Goal: Task Accomplishment & Management: Use online tool/utility

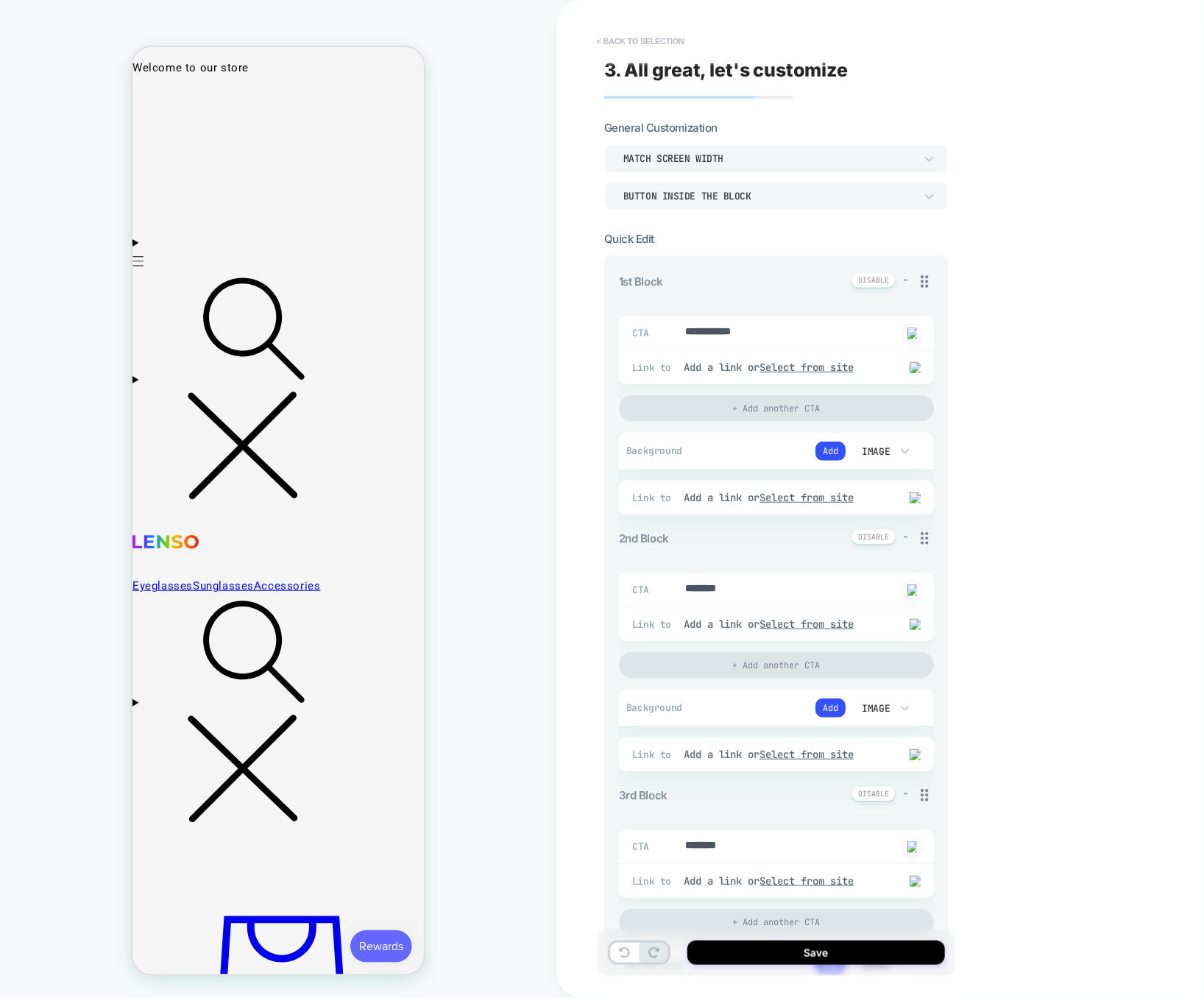
click at [672, 36] on button "< Back to selection" at bounding box center [640, 41] width 102 height 23
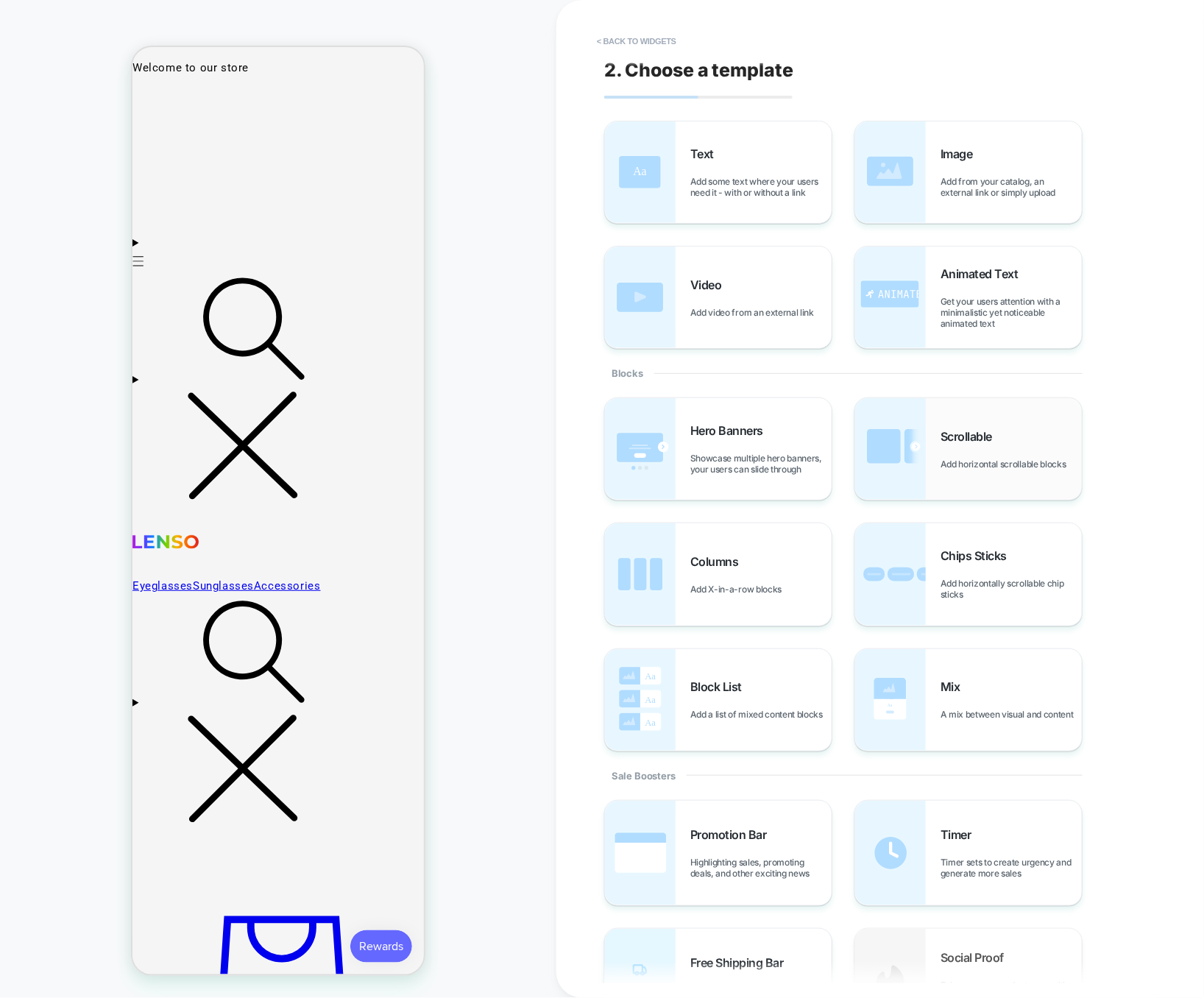
click at [948, 413] on div "Scrollable Add horizontal scrollable blocks" at bounding box center [969, 449] width 227 height 102
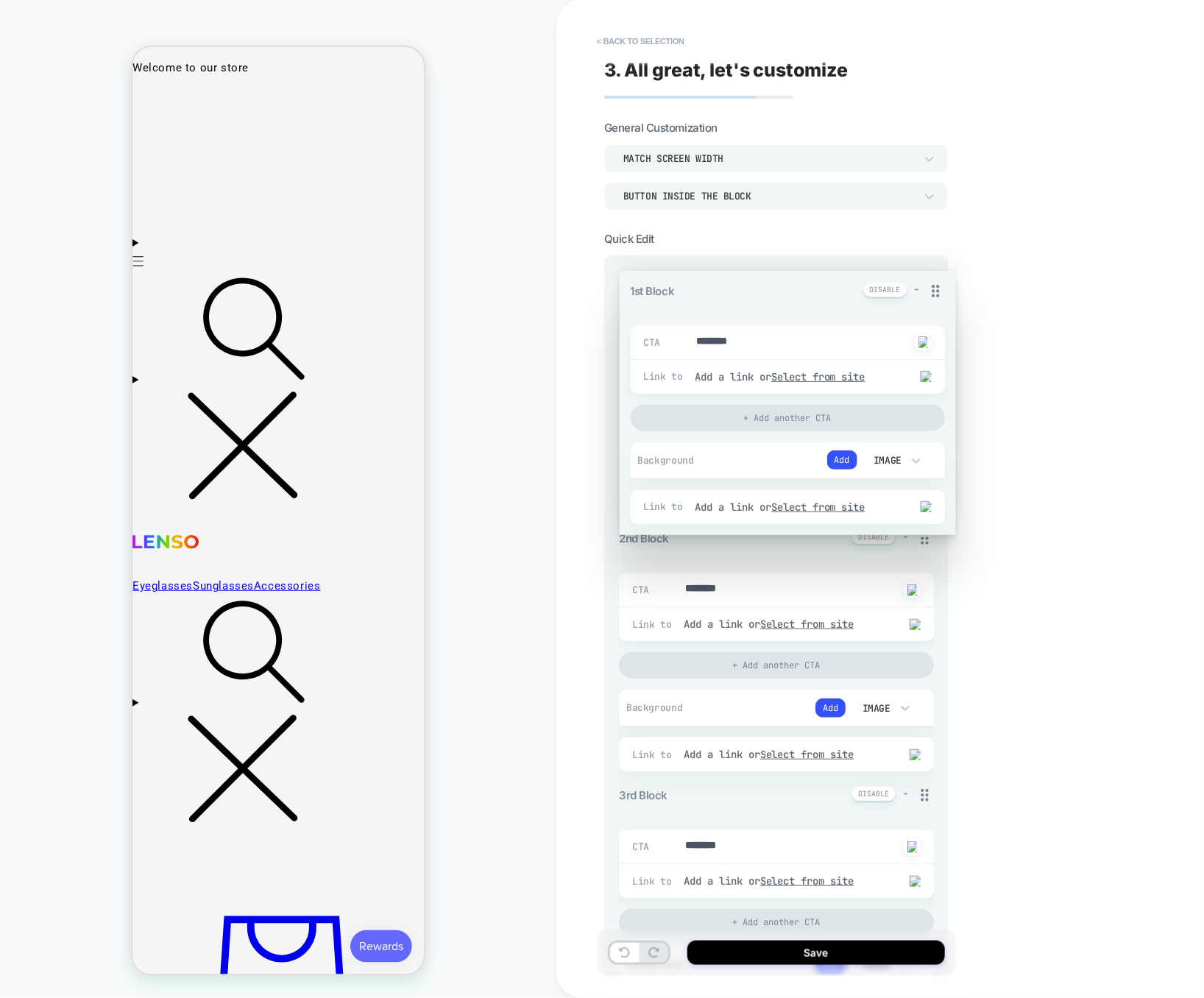
click at [927, 282] on div "1st Block - CTA ******** Click to change to alternative text Link to Add a link…" at bounding box center [776, 988] width 315 height 1432
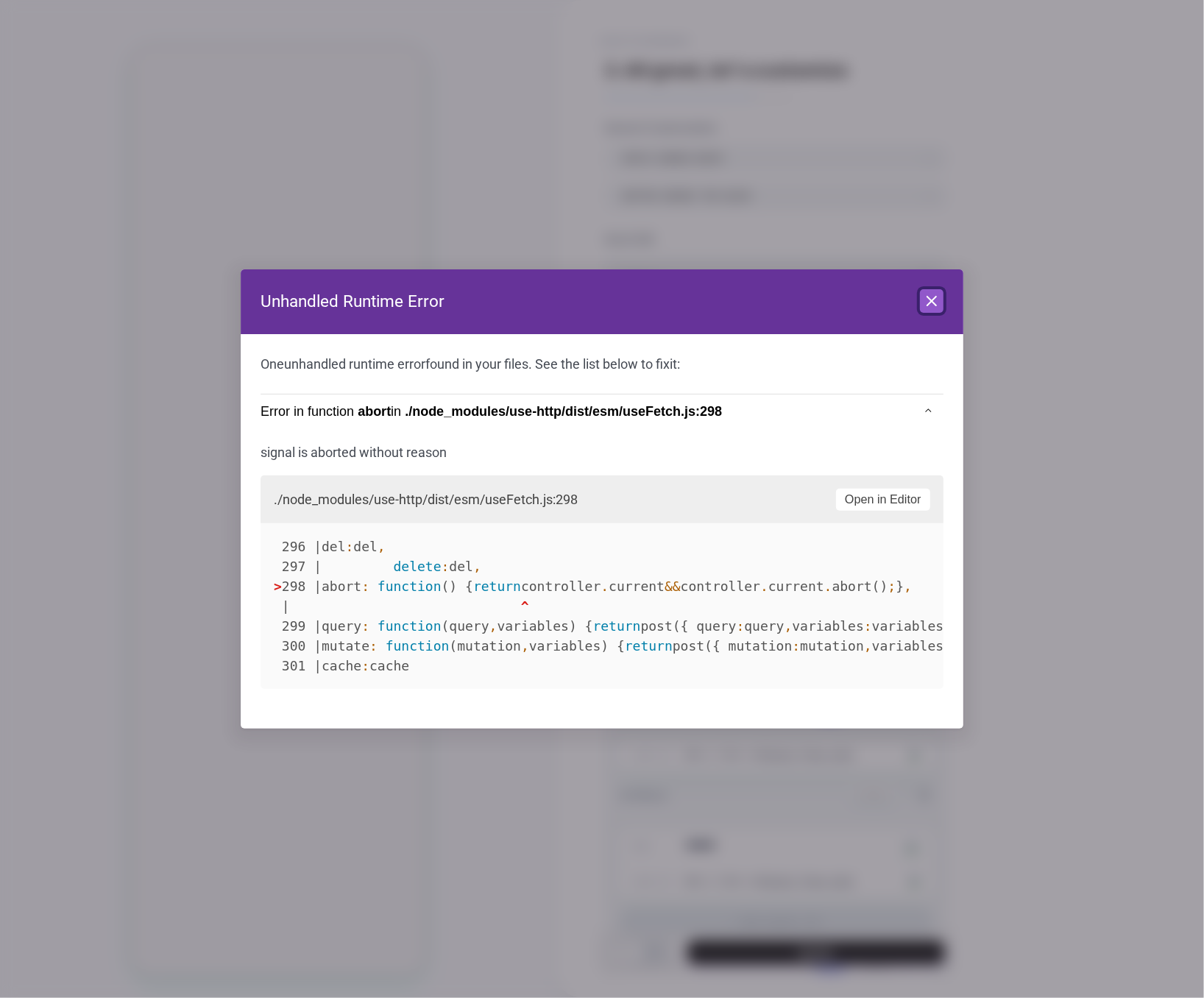
click at [933, 307] on icon at bounding box center [932, 300] width 18 height 18
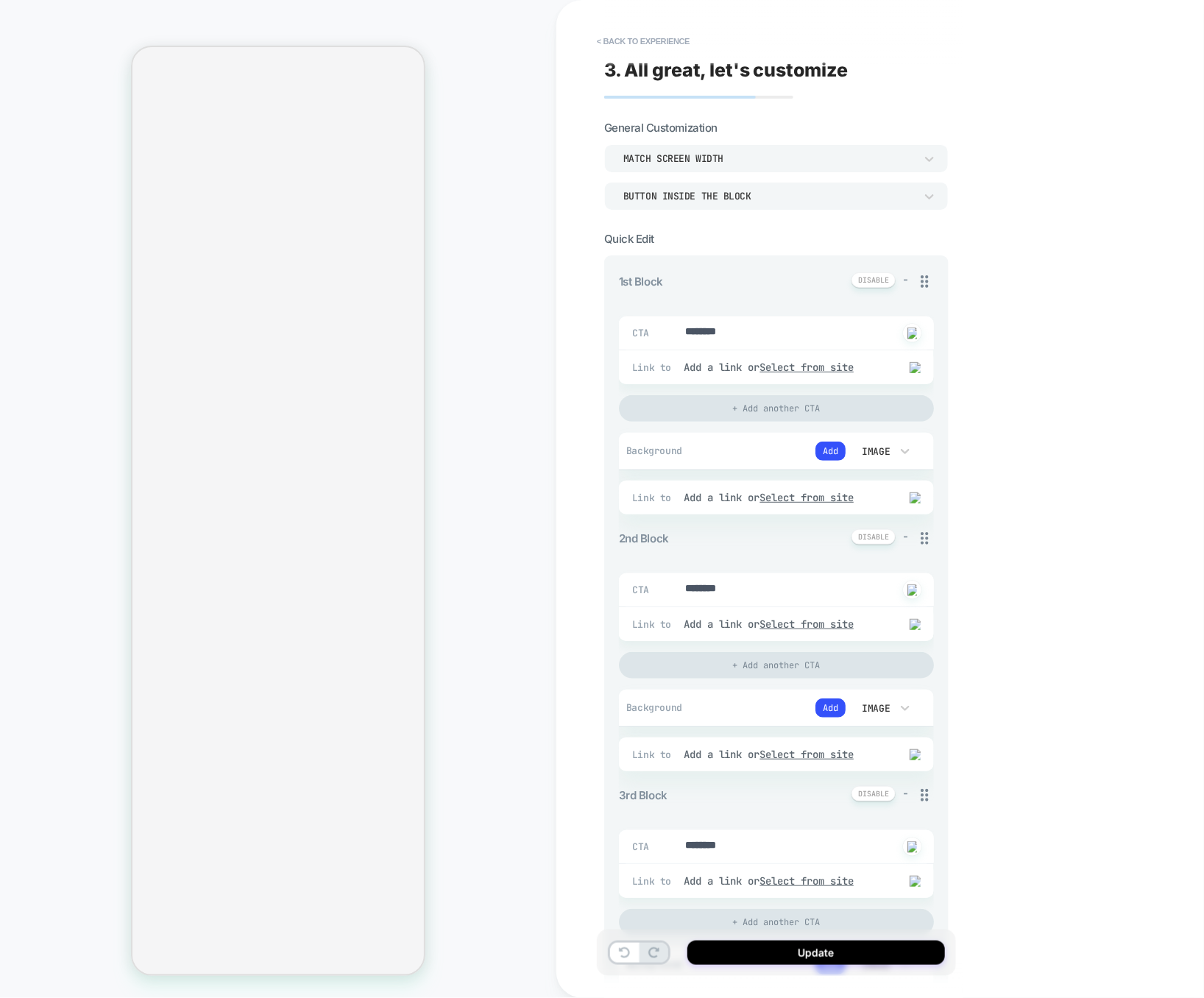
type textarea "*"
drag, startPoint x: 776, startPoint y: 328, endPoint x: 582, endPoint y: 325, distance: 194.0
click at [582, 326] on div "< Back to experience 3. All great, let's customize General Customization Match …" at bounding box center [880, 499] width 648 height 998
type textarea "*"
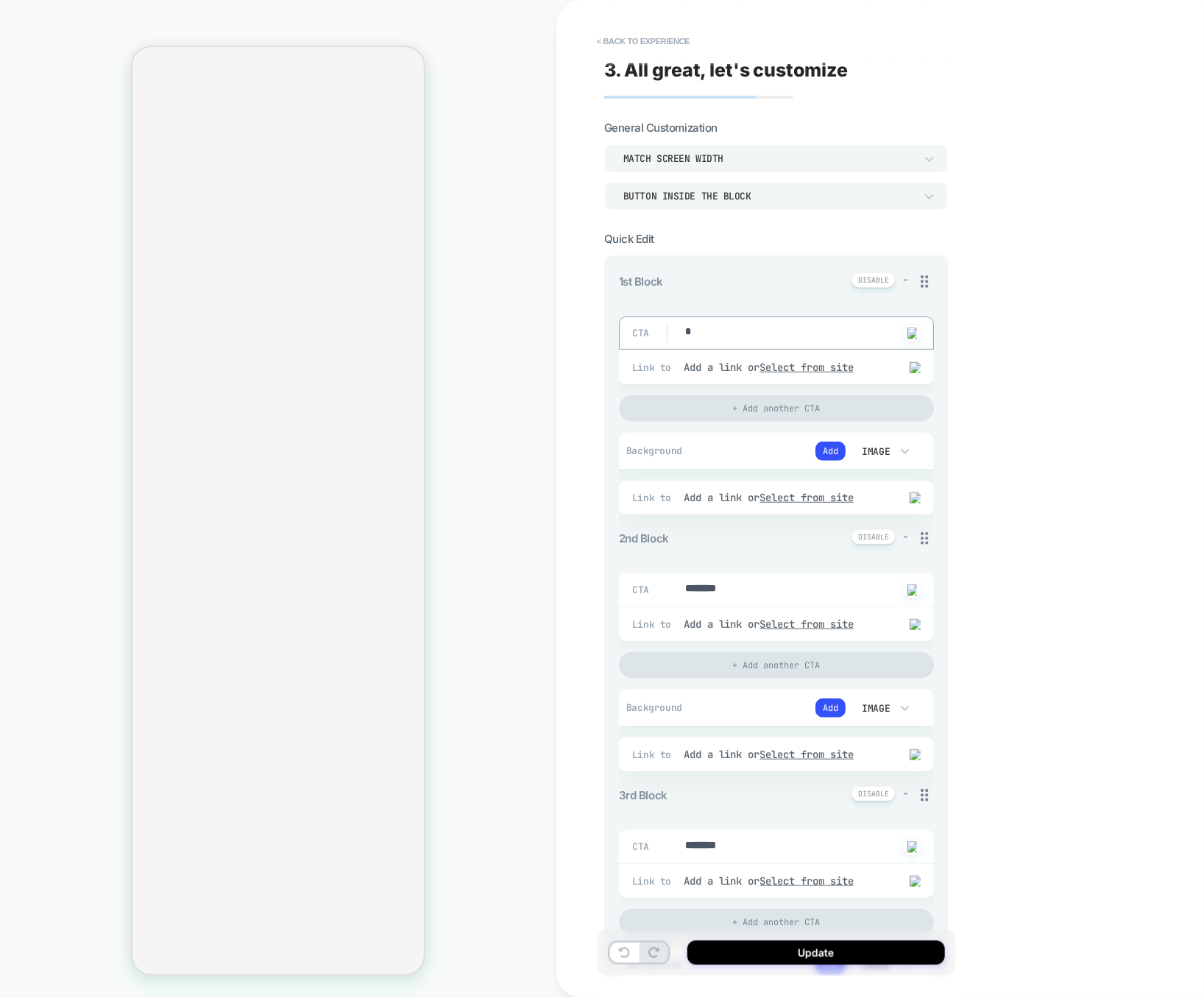
type textarea "*"
drag, startPoint x: 761, startPoint y: 589, endPoint x: 627, endPoint y: 583, distance: 134.1
type textarea "*"
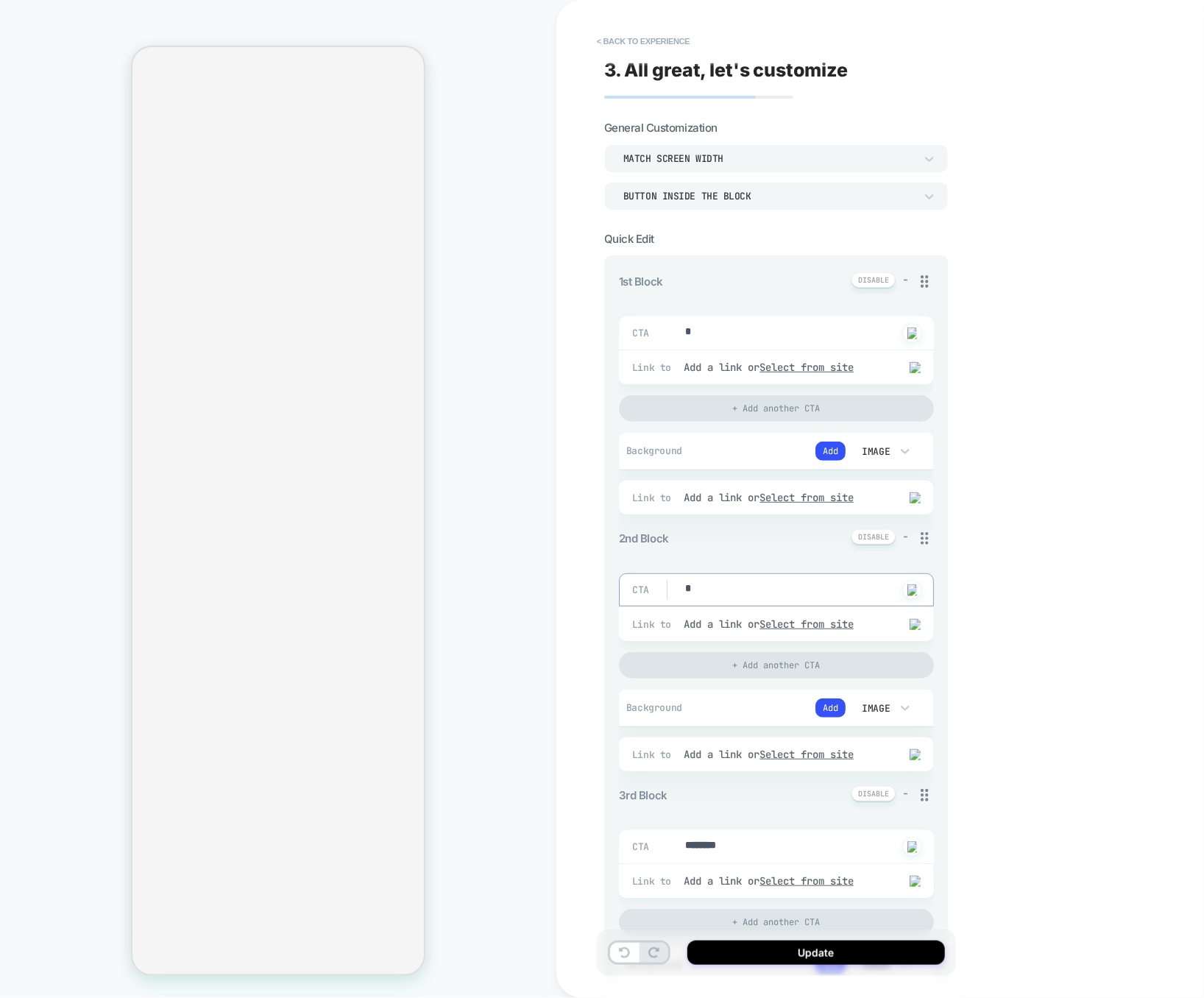
type textarea "*"
drag, startPoint x: 750, startPoint y: 853, endPoint x: 623, endPoint y: 847, distance: 127.1
type textarea "*"
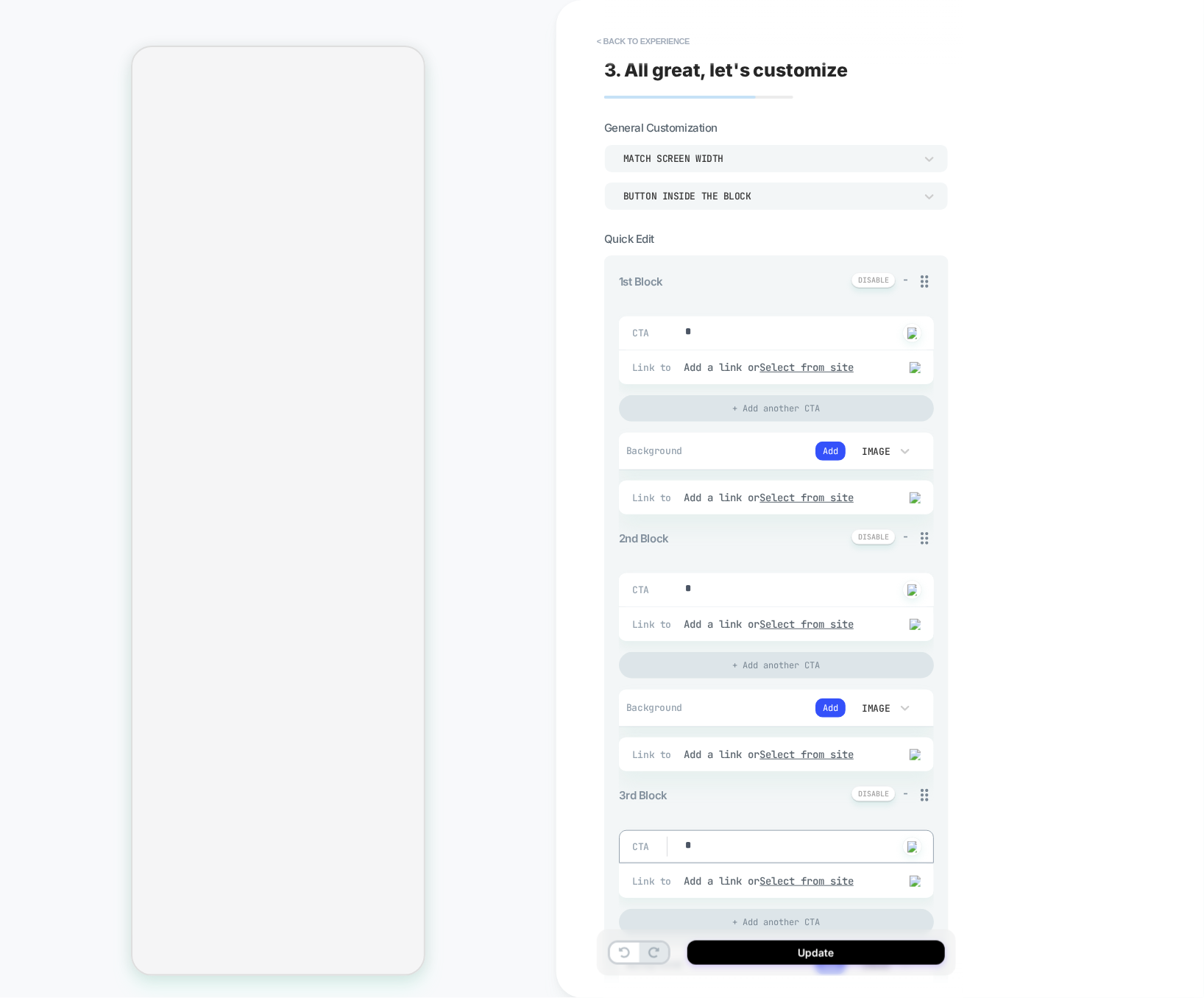
type textarea "*"
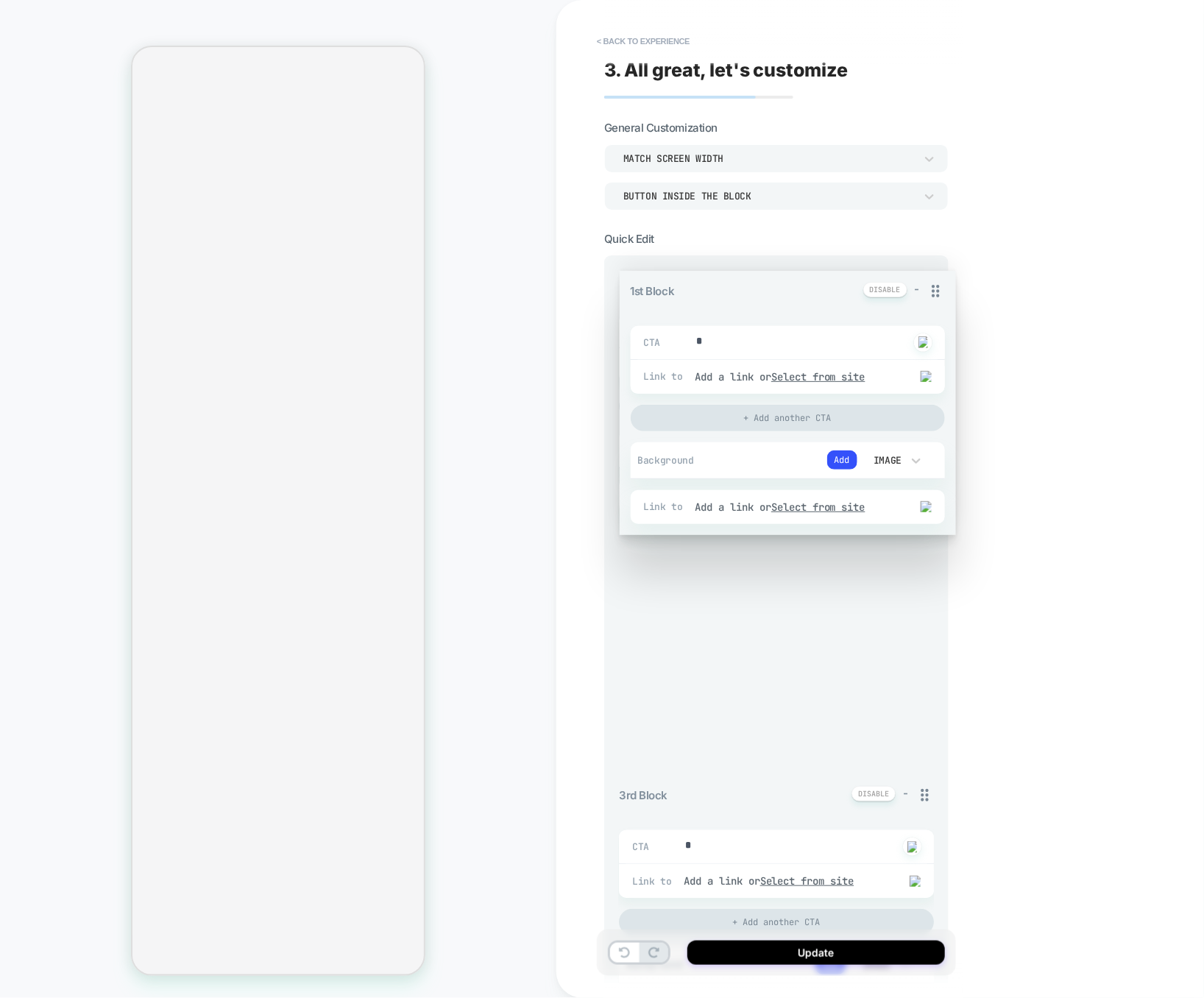
drag, startPoint x: 924, startPoint y: 278, endPoint x: 922, endPoint y: 494, distance: 216.0
click at [922, 494] on div "1st Block - CTA * Click to change to alternative text Link to Add a link or Sel…" at bounding box center [776, 988] width 315 height 1432
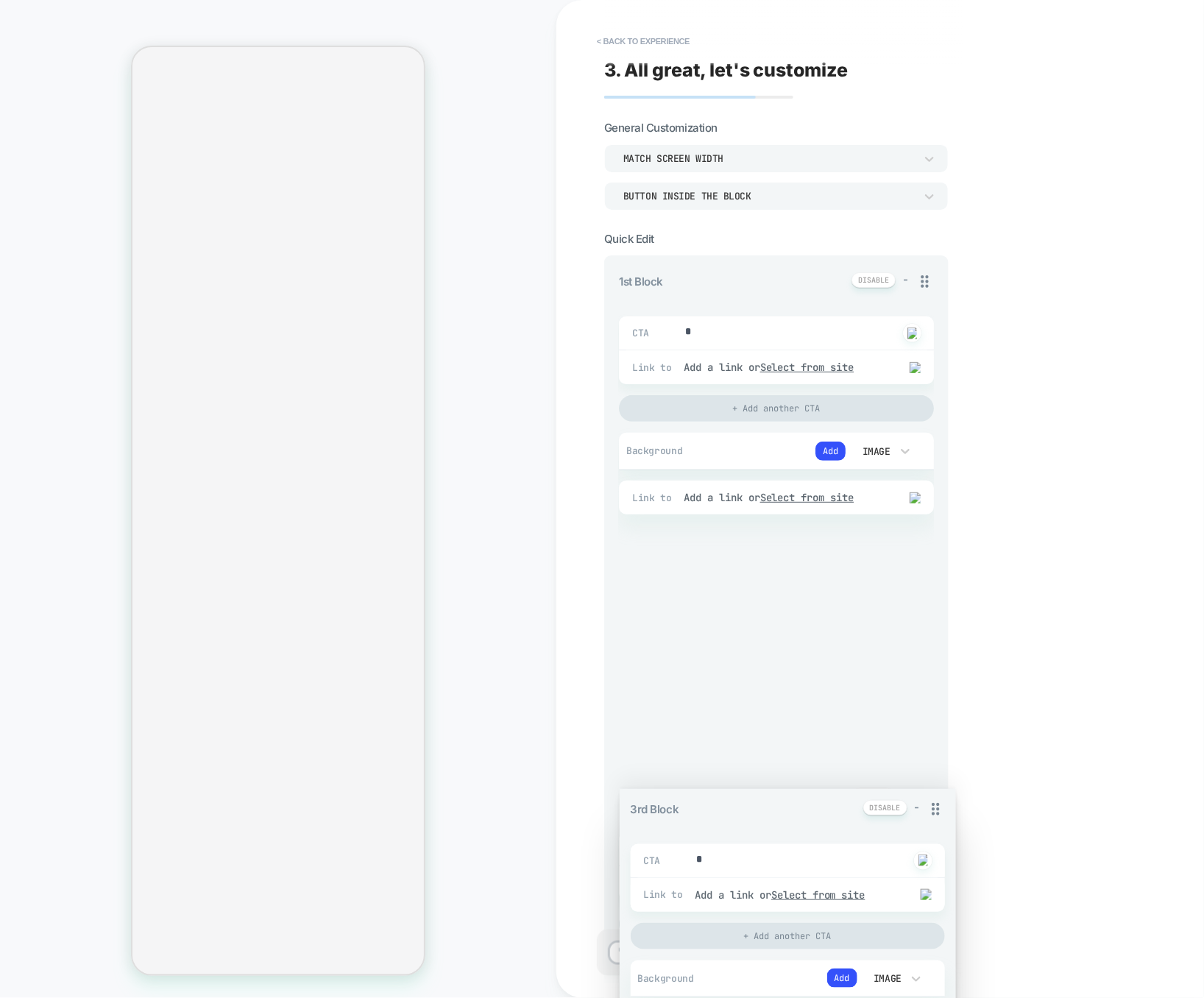
drag, startPoint x: 924, startPoint y: 792, endPoint x: 913, endPoint y: 572, distance: 220.3
click at [913, 572] on div "1st Block - CTA * Click to change to alternative text Link to Add a link or Sel…" at bounding box center [776, 988] width 315 height 1432
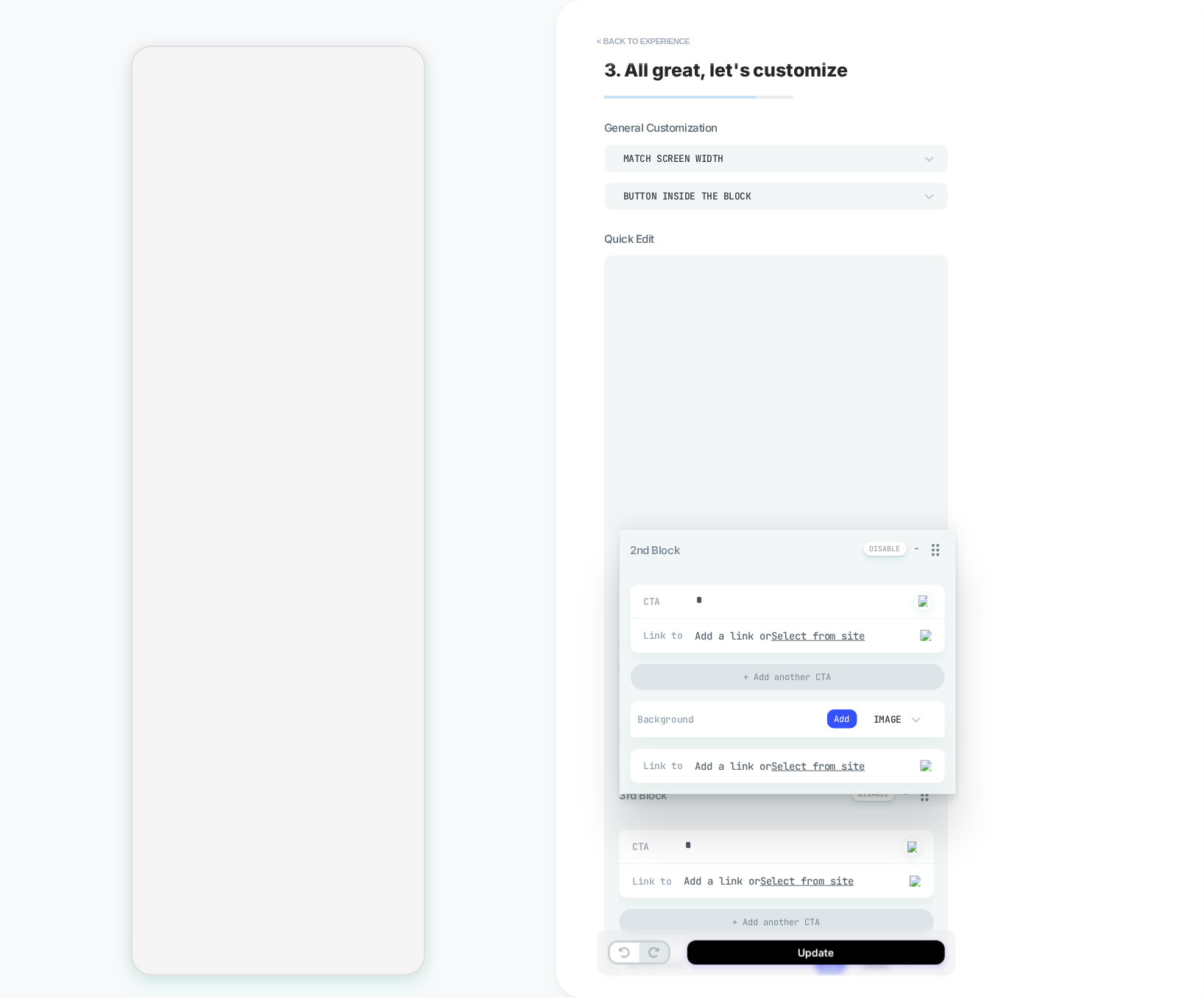
drag, startPoint x: 926, startPoint y: 546, endPoint x: 918, endPoint y: 332, distance: 214.1
click at [918, 330] on div "1st Block - CTA * Click to change to alternative text Link to Add a link or Sel…" at bounding box center [776, 988] width 315 height 1432
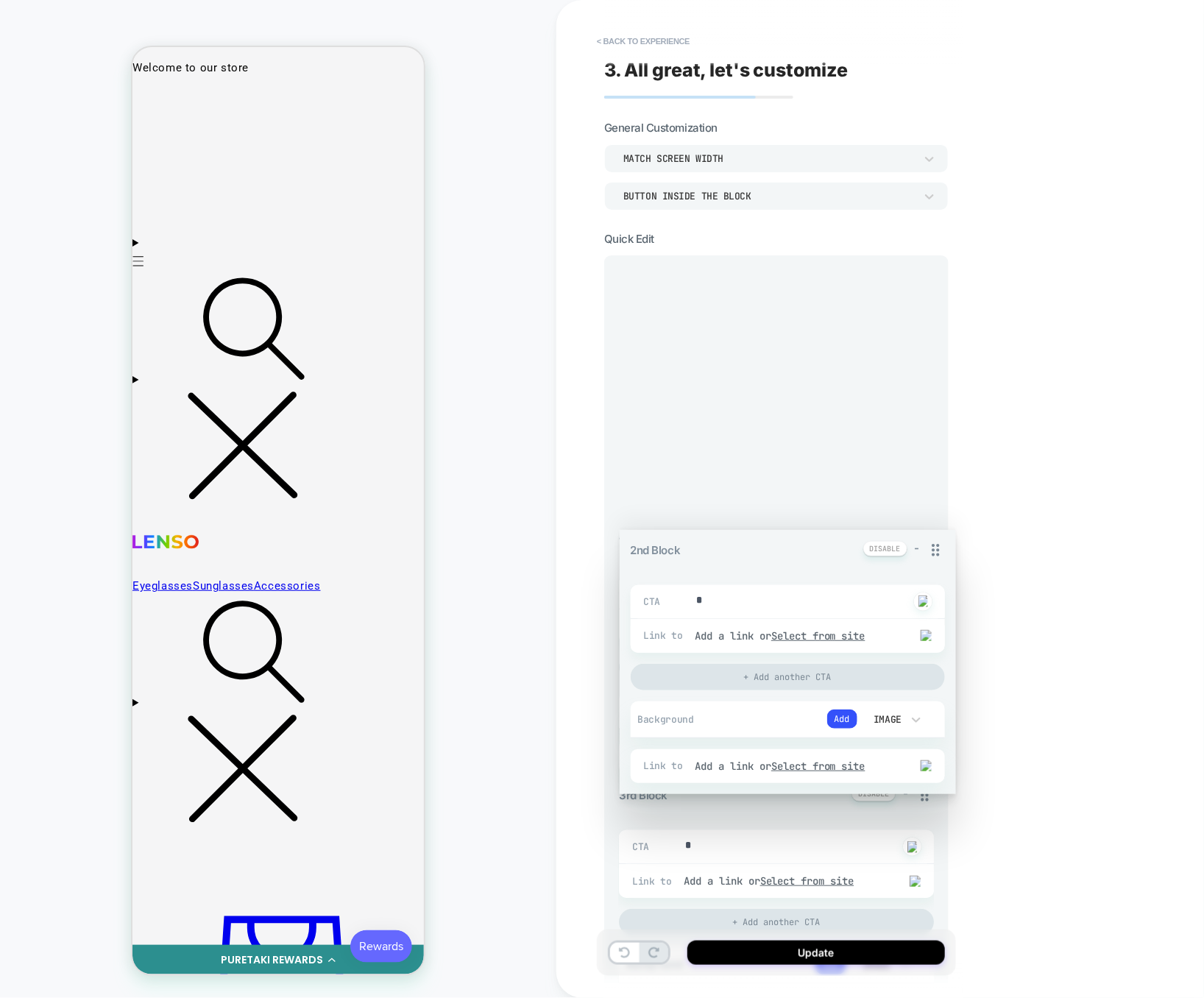
drag, startPoint x: 933, startPoint y: 540, endPoint x: 945, endPoint y: 332, distance: 208.3
click at [934, 332] on div "1st Block - CTA * Click to change to alternative text Link to Add a link or Sel…" at bounding box center [776, 988] width 315 height 1432
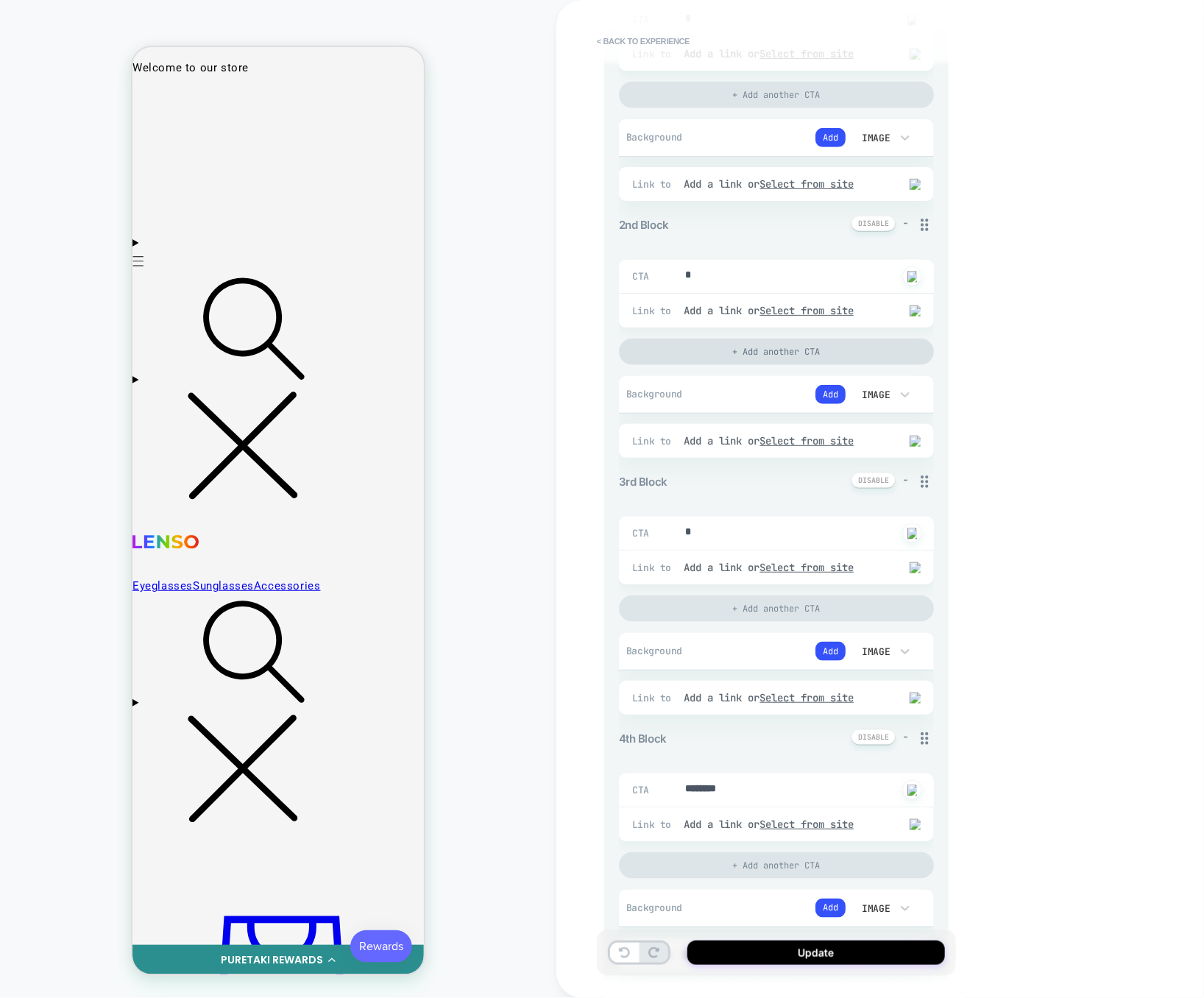
scroll to position [576, 0]
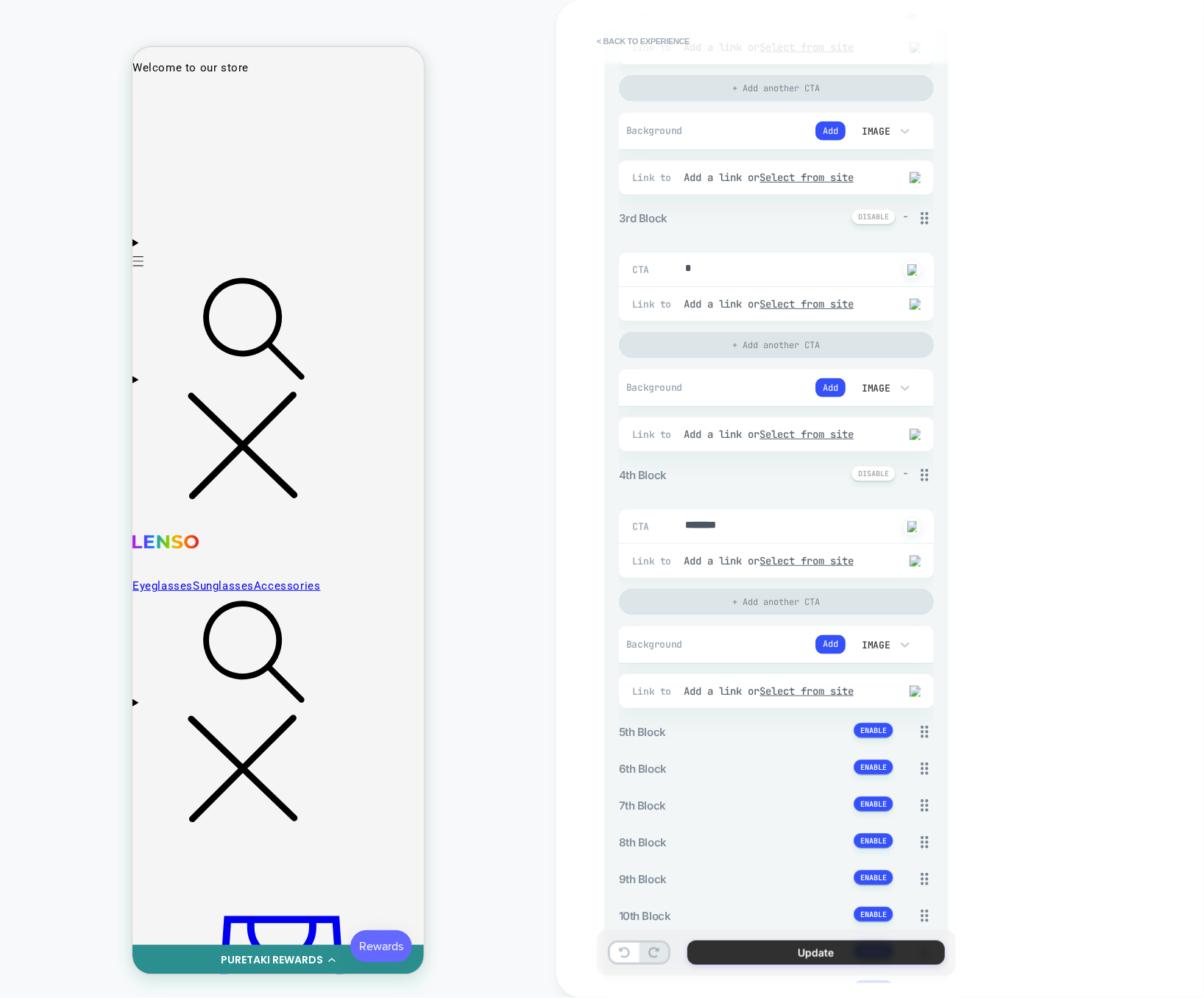
click at [809, 962] on button "Update" at bounding box center [816, 952] width 257 height 24
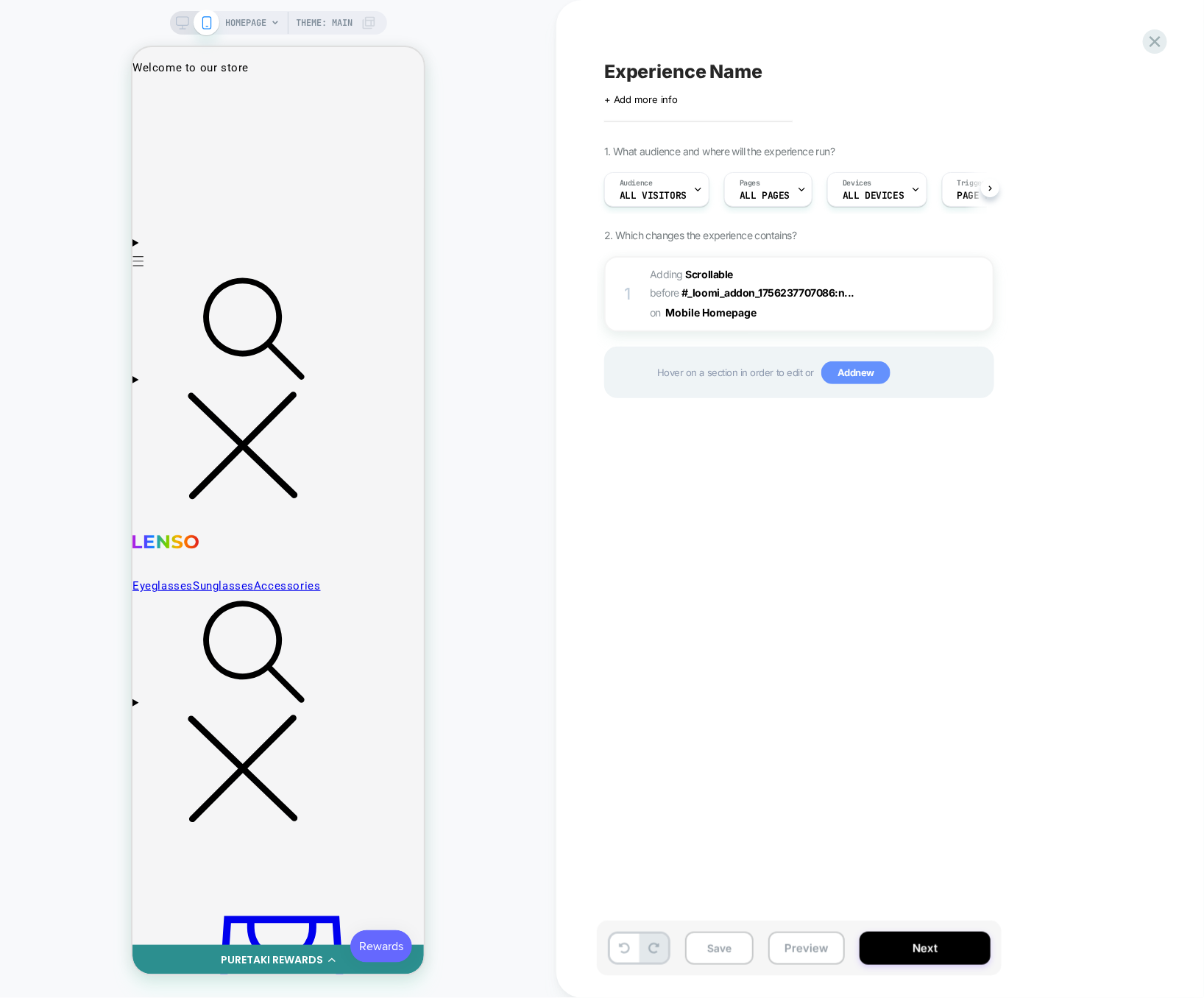
scroll to position [0, 1]
click at [886, 311] on span "#_loomi_addon_1757346198597 Adding Scrollable BEFORE #_loomi_addon_175623770708…" at bounding box center [790, 294] width 280 height 58
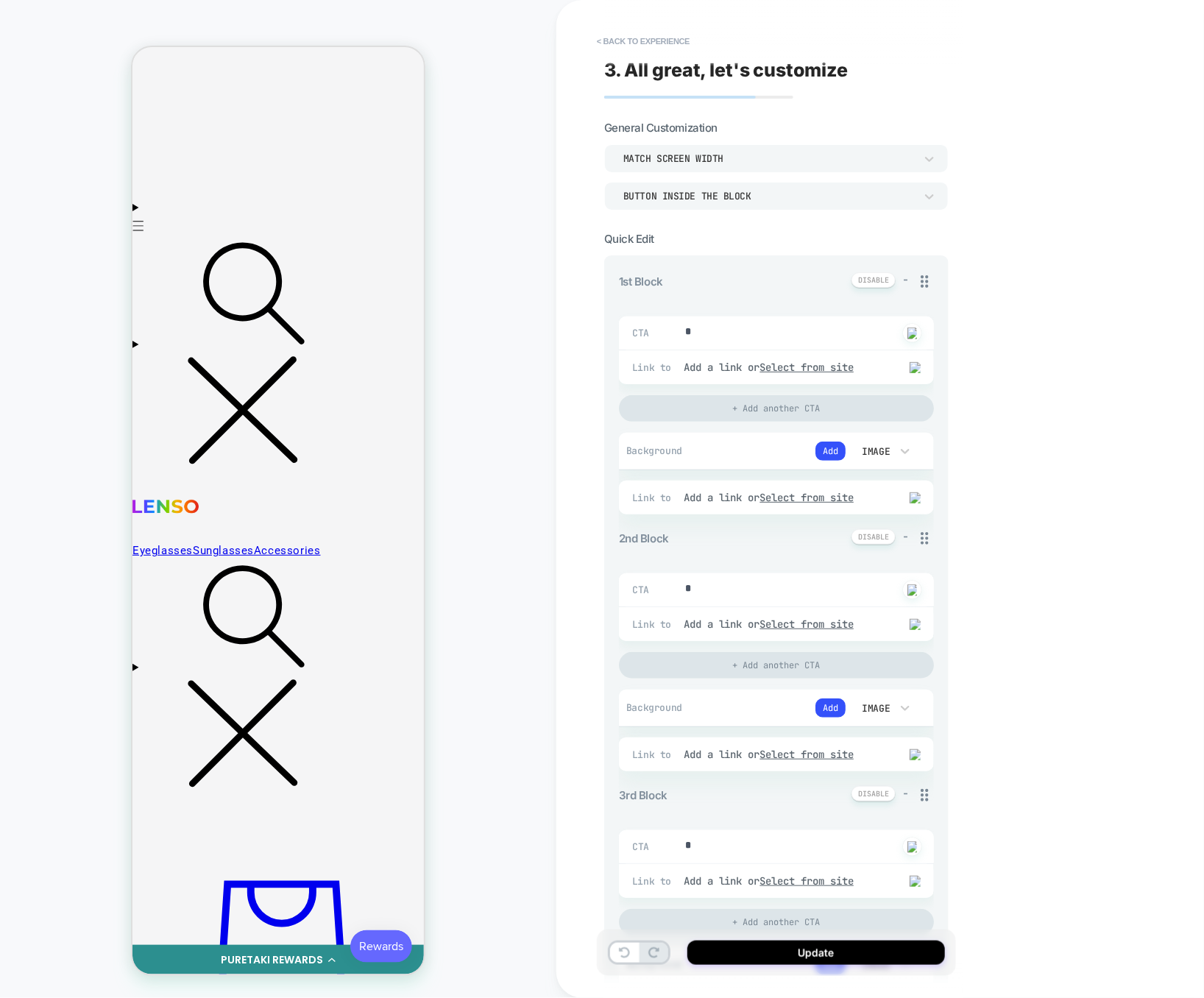
scroll to position [0, 0]
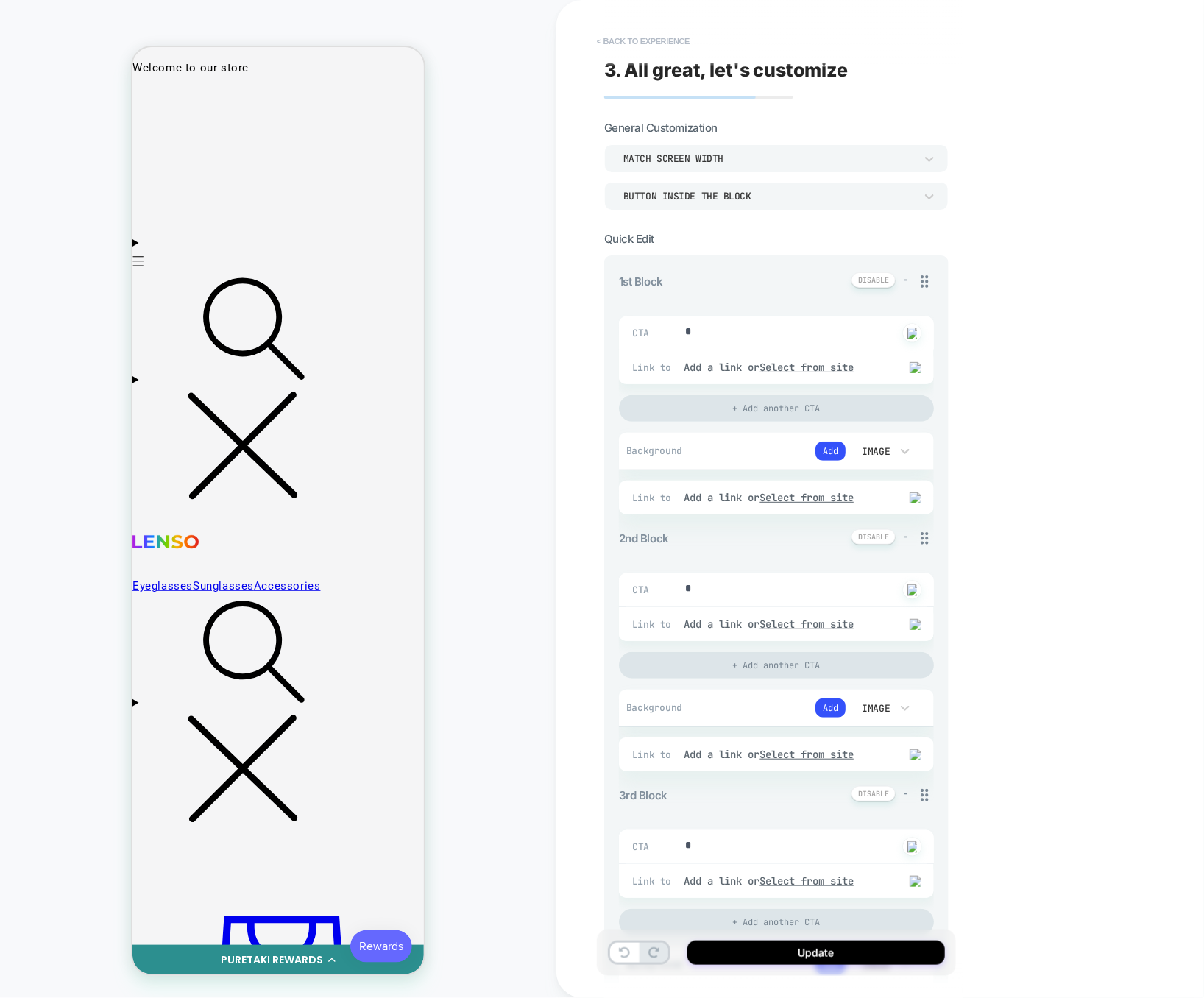
click at [602, 31] on button "< Back to experience" at bounding box center [642, 41] width 107 height 23
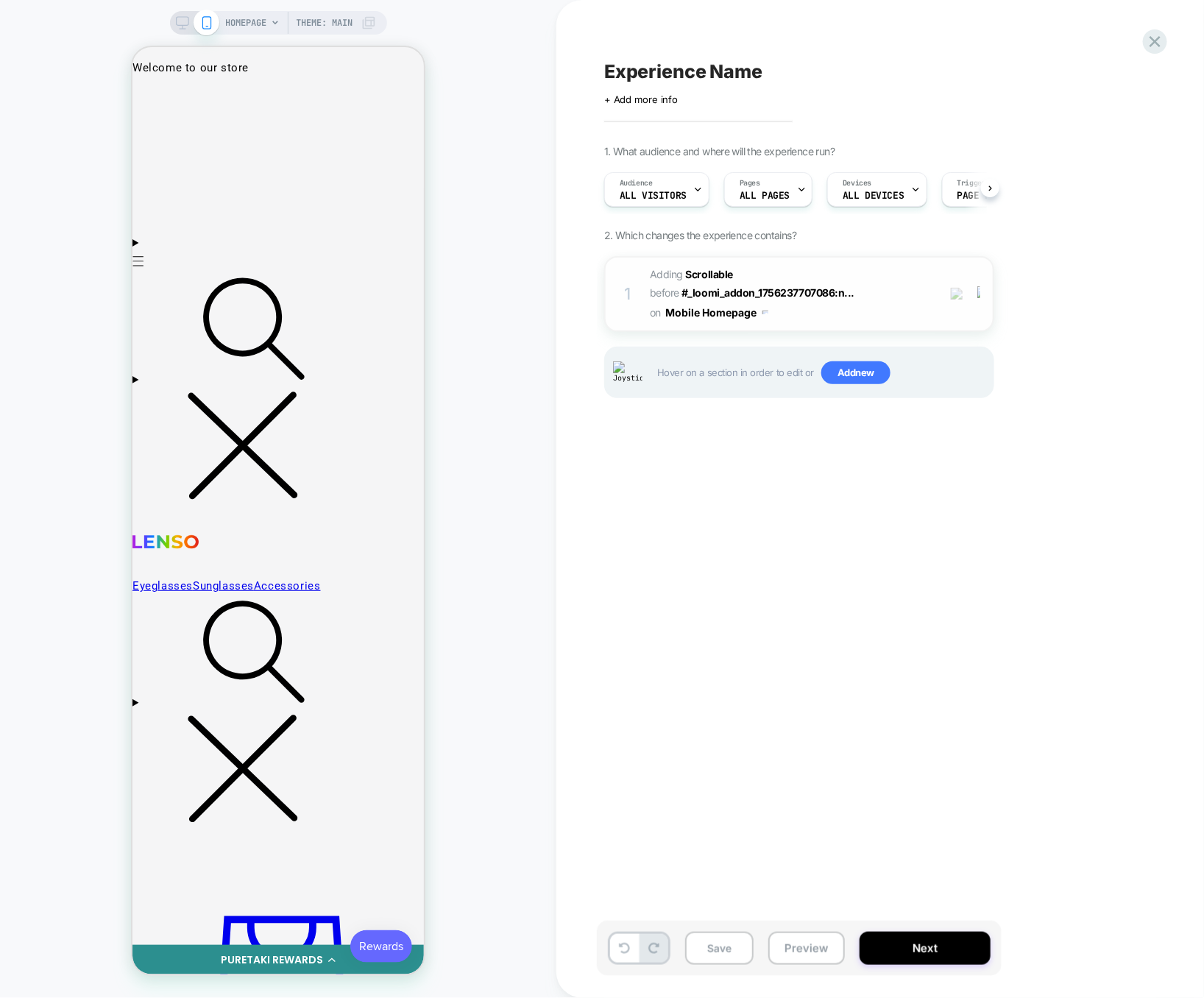
scroll to position [0, 1]
click at [983, 287] on div at bounding box center [981, 294] width 24 height 16
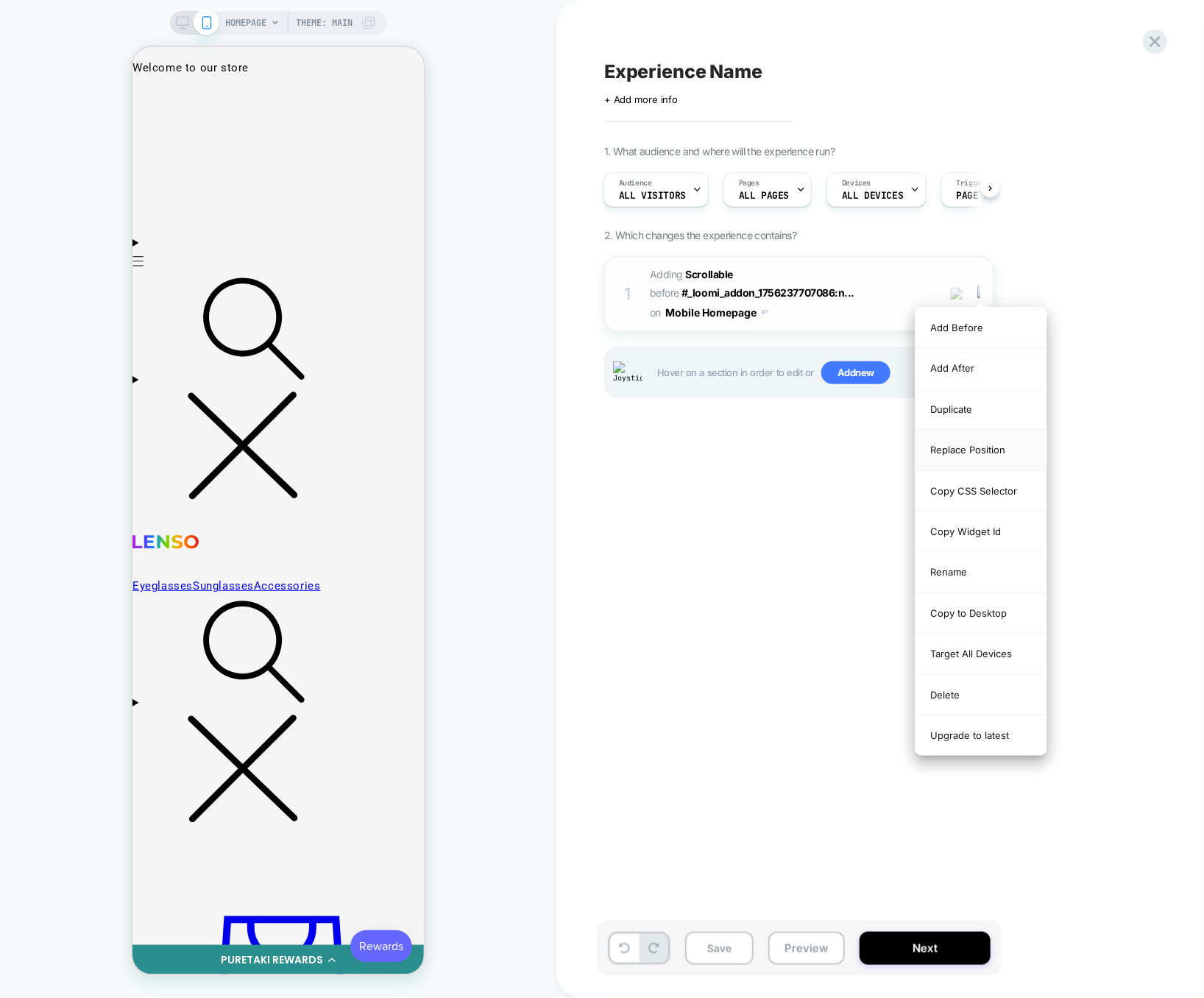
click at [994, 453] on div "Replace Position" at bounding box center [980, 450] width 131 height 41
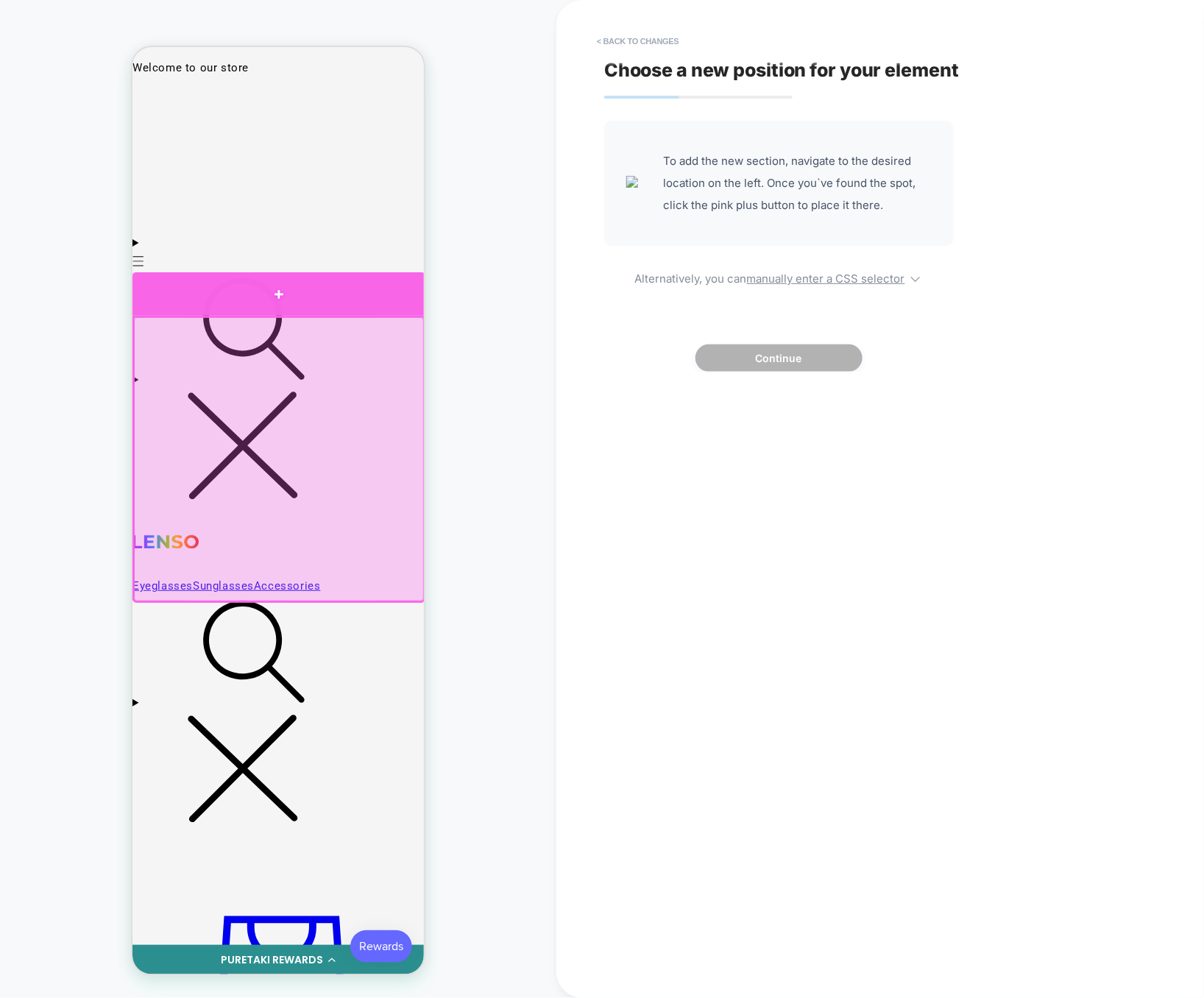
click at [331, 294] on div at bounding box center [278, 293] width 293 height 43
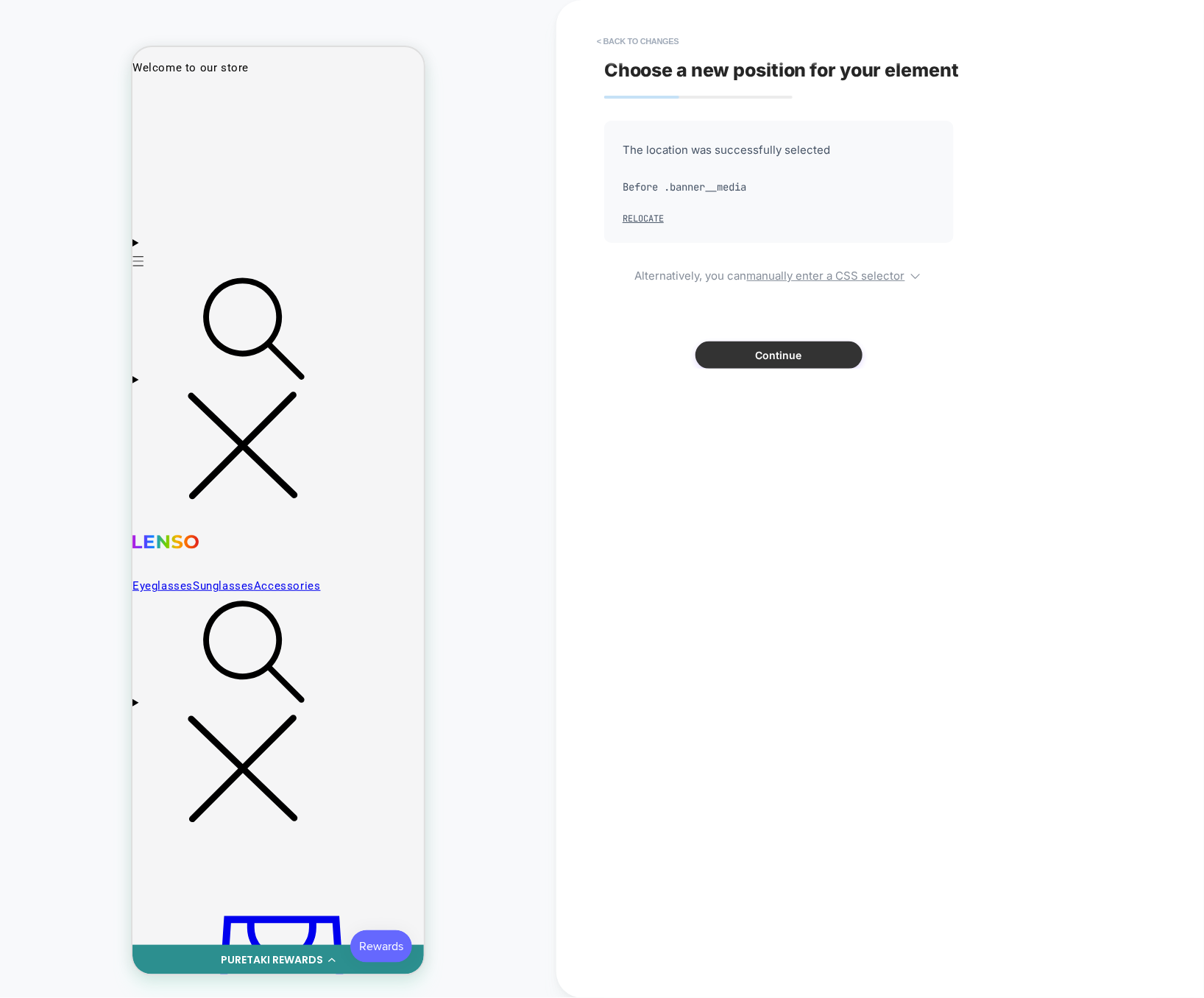
click at [829, 350] on button "Continue" at bounding box center [779, 354] width 167 height 27
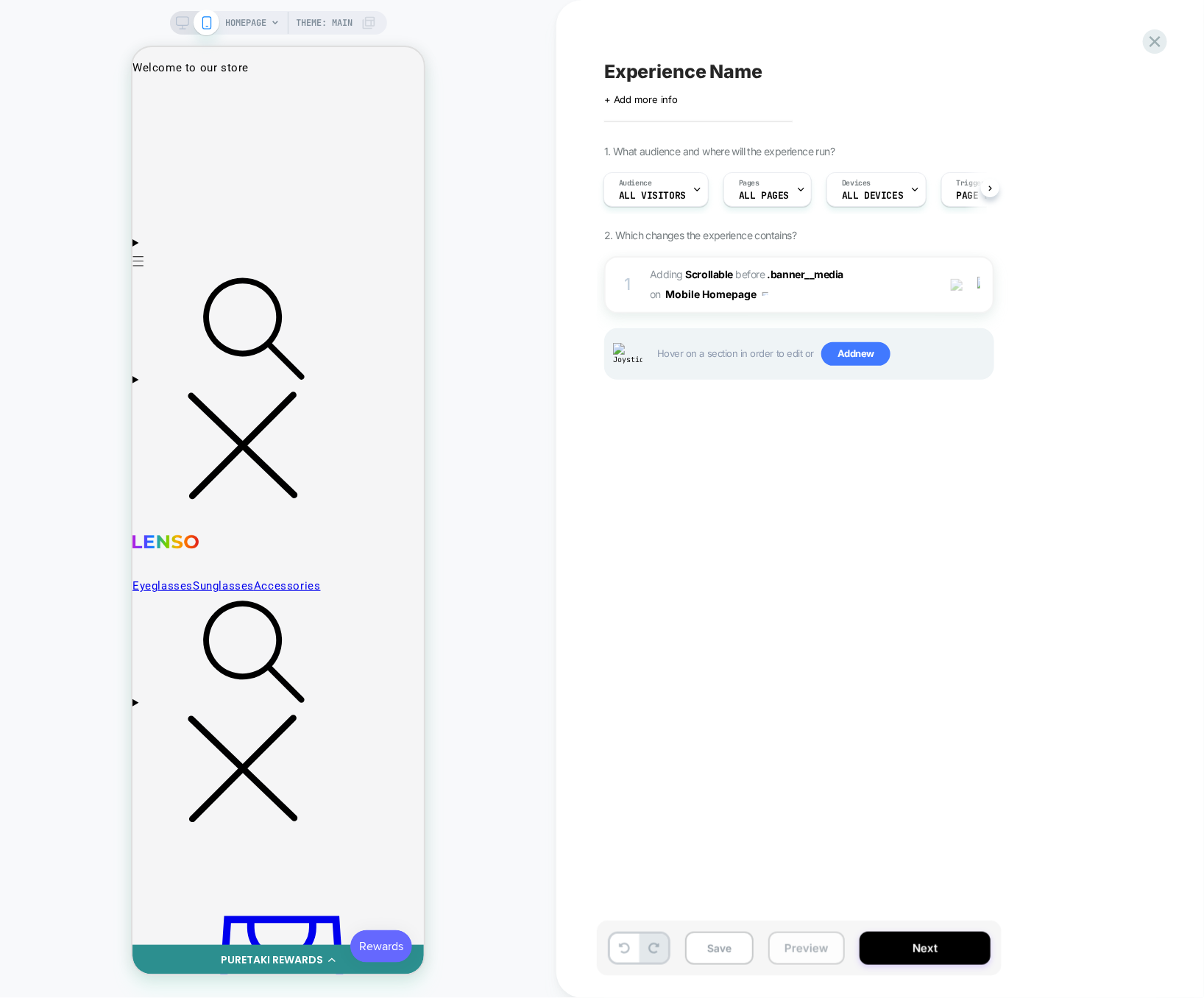
click at [804, 941] on button "Preview" at bounding box center [807, 948] width 77 height 33
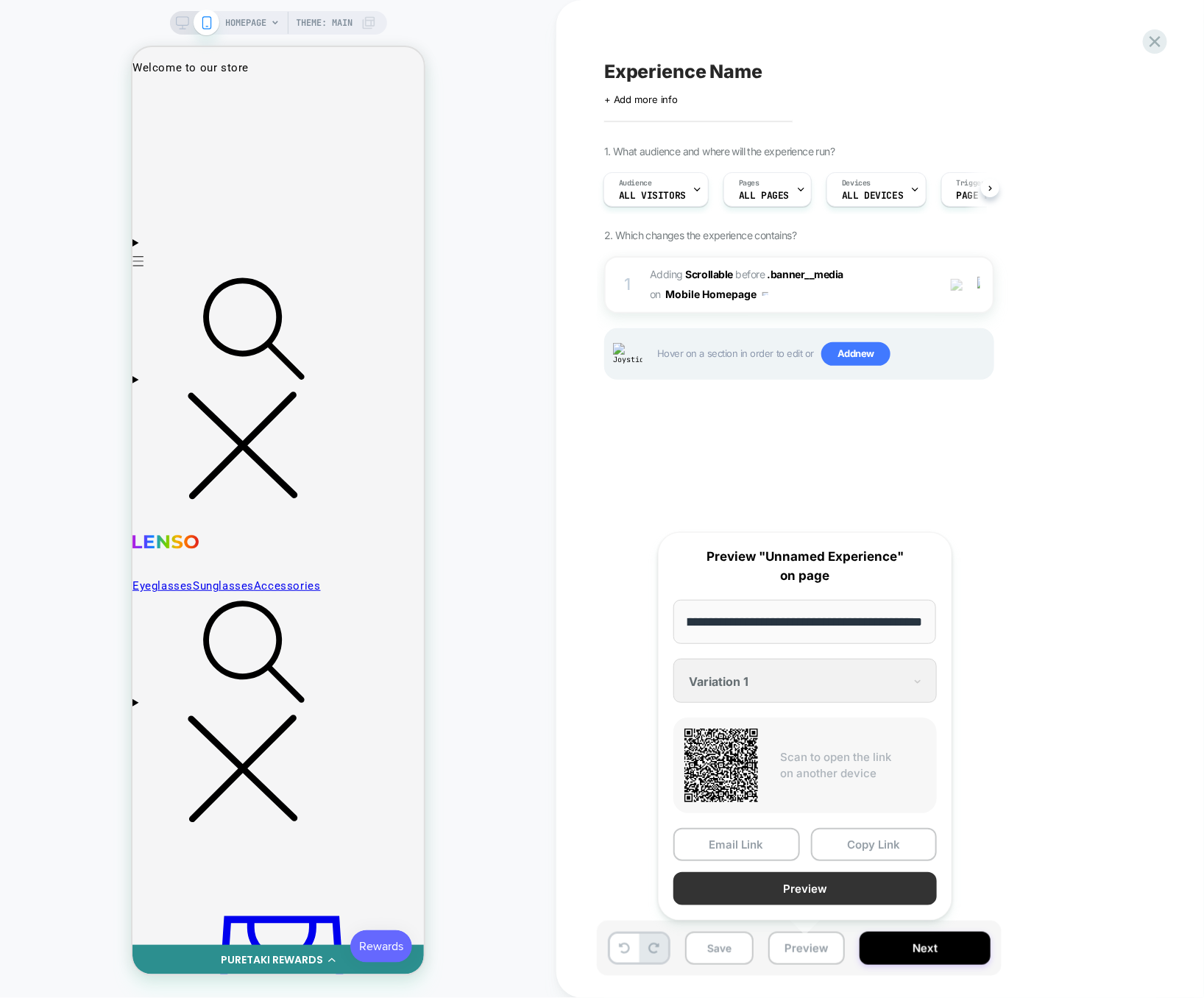
scroll to position [0, 0]
click at [818, 892] on button "Preview" at bounding box center [805, 889] width 264 height 33
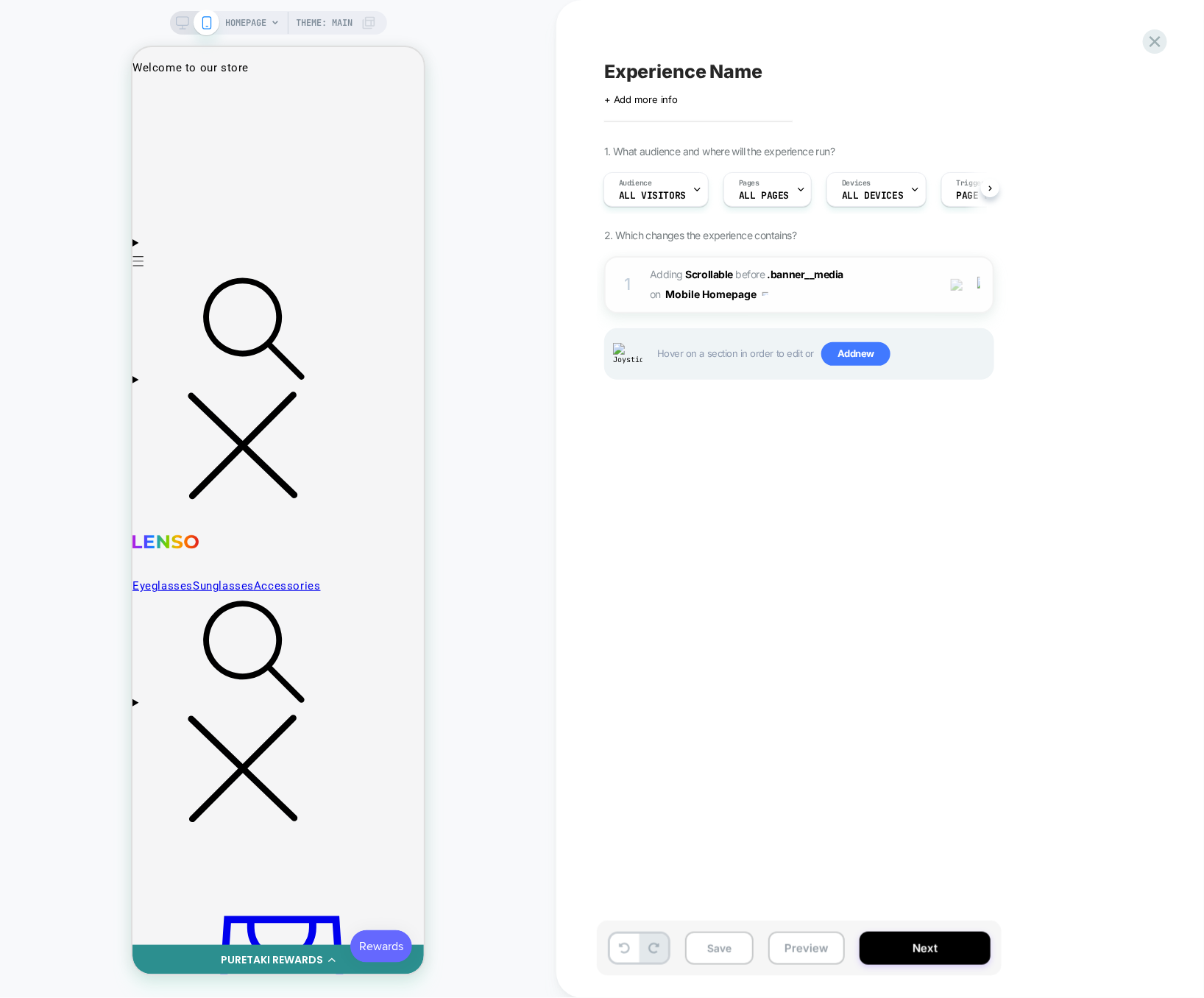
click at [889, 295] on span "#_loomi_addon_1757346198597 Adding Scrollable BEFORE .banner__media .banner__me…" at bounding box center [790, 285] width 280 height 40
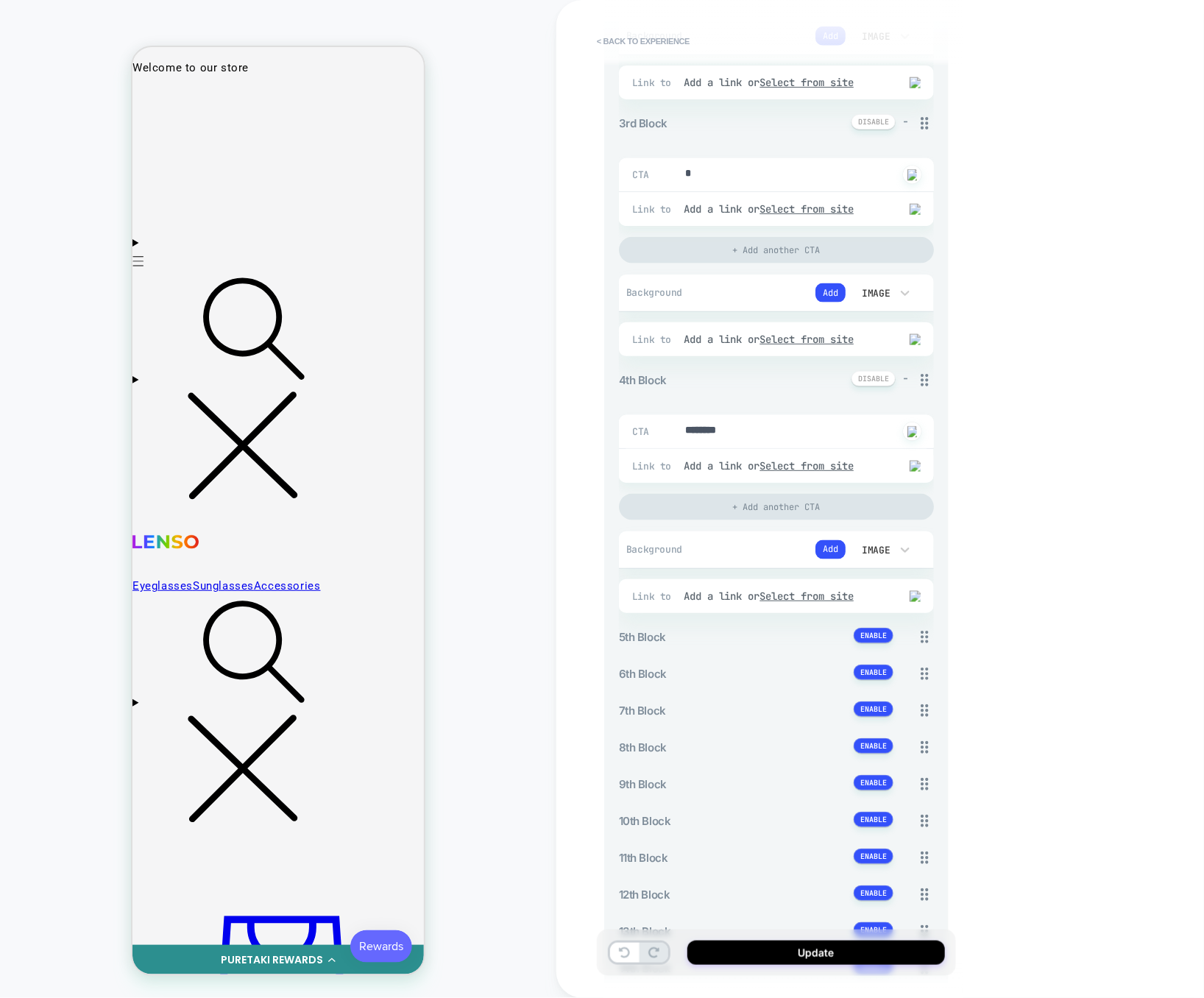
scroll to position [689, 0]
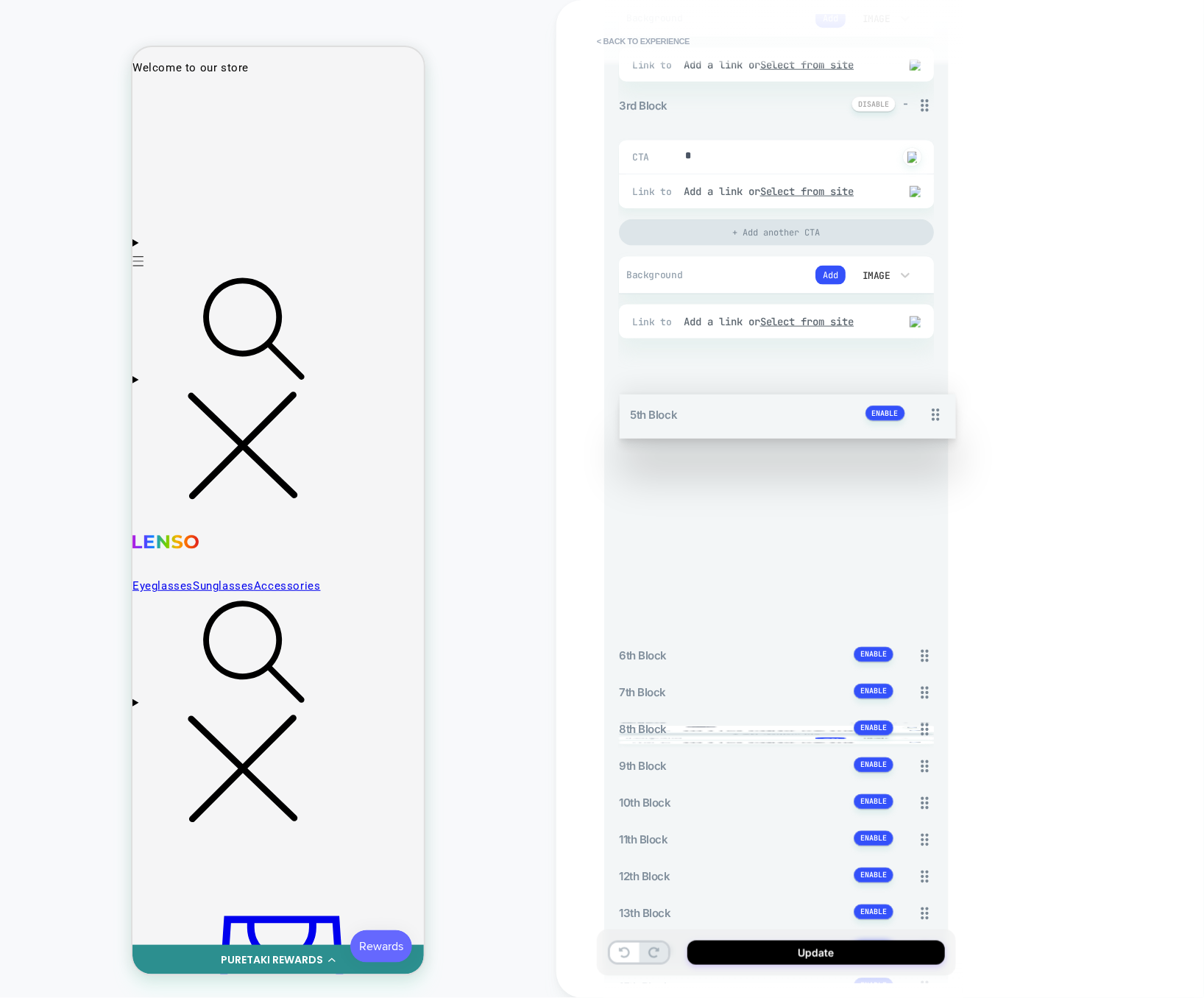
drag, startPoint x: 930, startPoint y: 624, endPoint x: 912, endPoint y: 452, distance: 172.9
click at [912, 452] on div "1st Block - CTA * Click to change to alternative text Link to Add a link or Sel…" at bounding box center [776, 299] width 315 height 1432
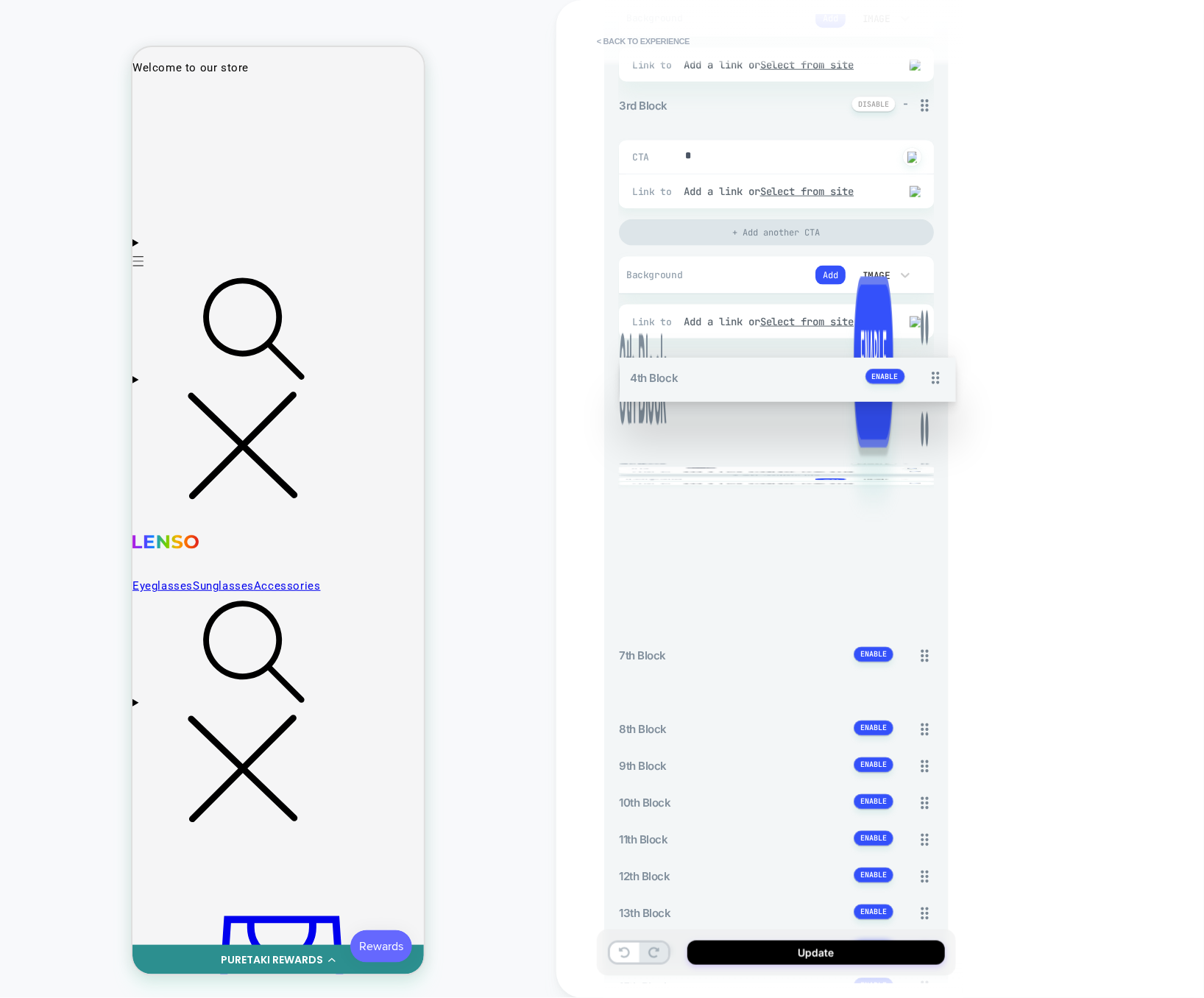
drag, startPoint x: 923, startPoint y: 365, endPoint x: 913, endPoint y: 698, distance: 333.2
click at [913, 700] on div "1st Block - CTA * Click to change to alternative text Link to Add a link or Sel…" at bounding box center [776, 299] width 315 height 1432
drag, startPoint x: 924, startPoint y: 371, endPoint x: 895, endPoint y: 761, distance: 391.1
click at [895, 761] on div "1st Block - CTA * Click to change to alternative text Link to Add a link or Sel…" at bounding box center [776, 299] width 315 height 1432
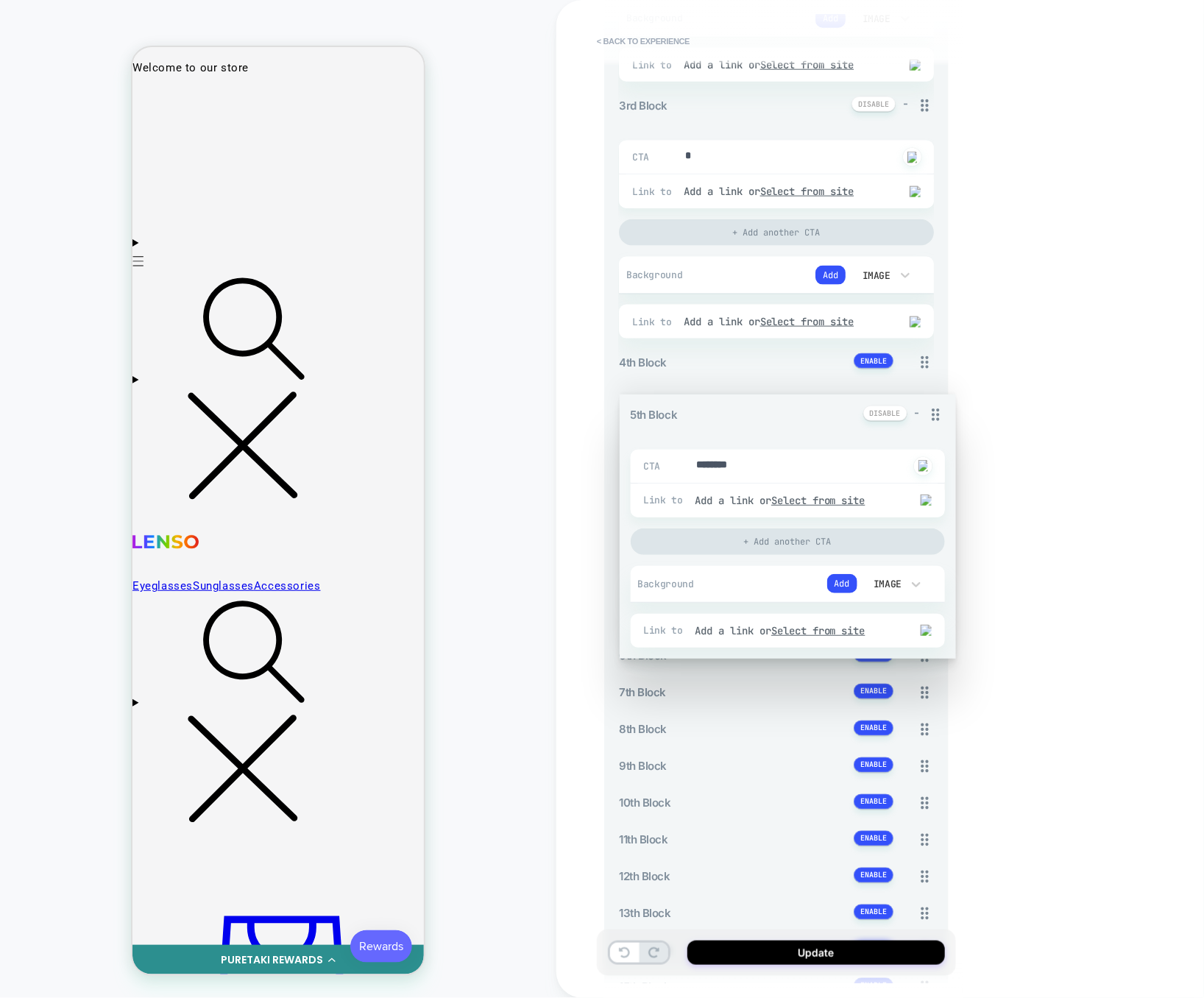
drag, startPoint x: 928, startPoint y: 403, endPoint x: 896, endPoint y: 331, distance: 78.8
click at [896, 331] on div "1st Block - CTA * Click to change to alternative text Link to Add a link or Sel…" at bounding box center [776, 299] width 315 height 1432
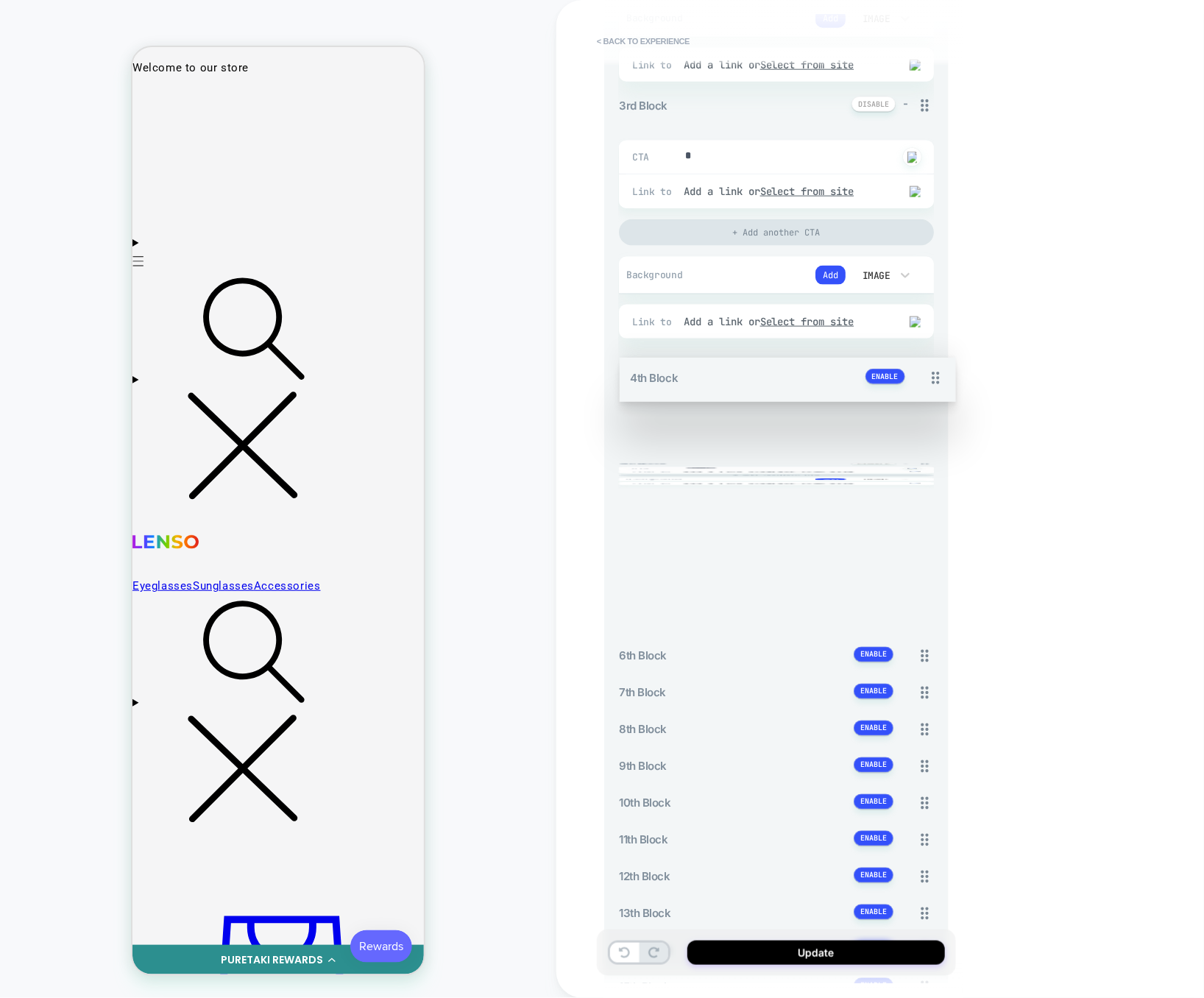
drag, startPoint x: 923, startPoint y: 366, endPoint x: 906, endPoint y: 527, distance: 161.9
click at [906, 527] on div "1st Block - CTA * Click to change to alternative text Link to Add a link or Sel…" at bounding box center [776, 299] width 315 height 1432
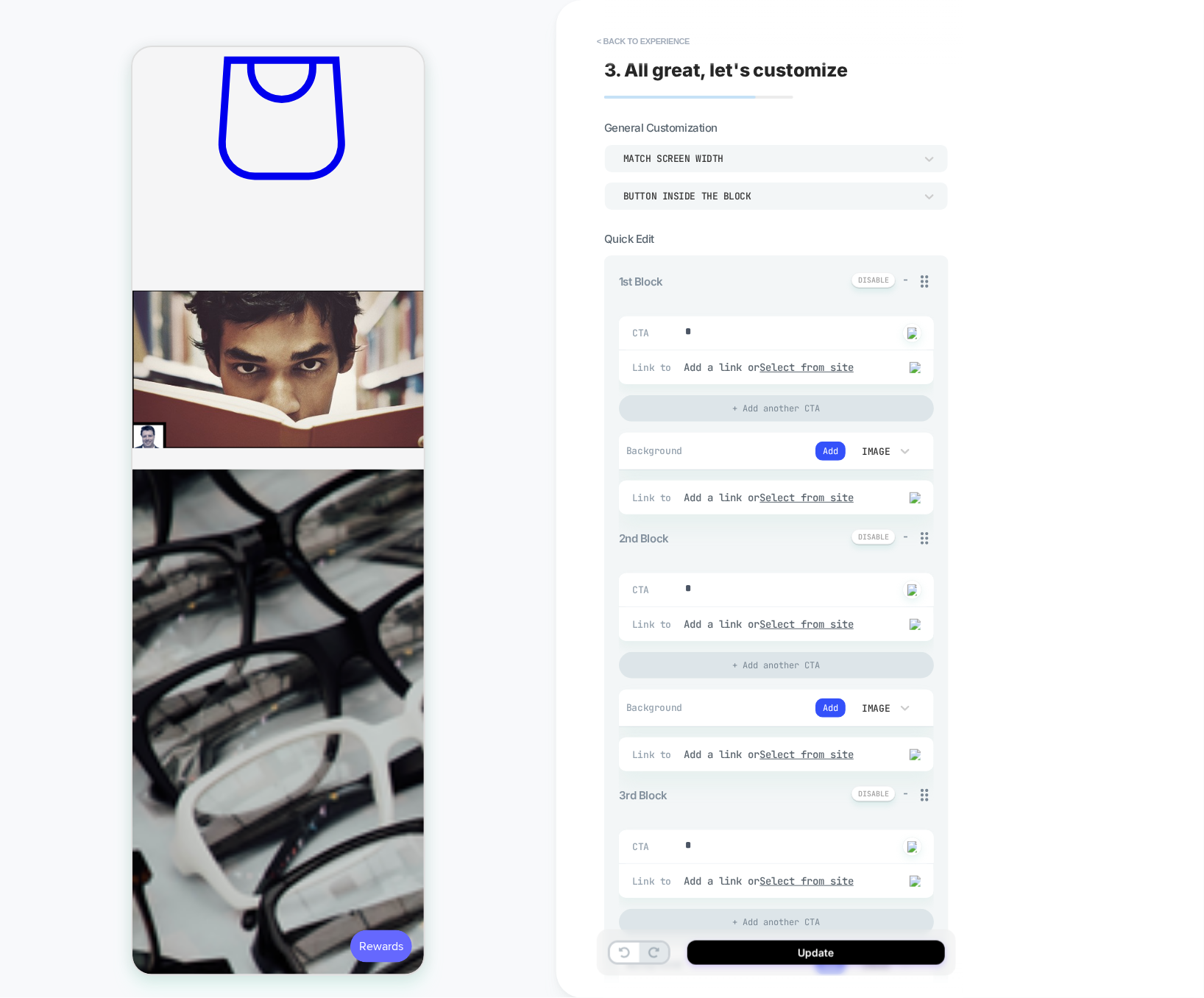
scroll to position [0, 0]
click at [681, 45] on button "< Back to experience" at bounding box center [642, 41] width 107 height 23
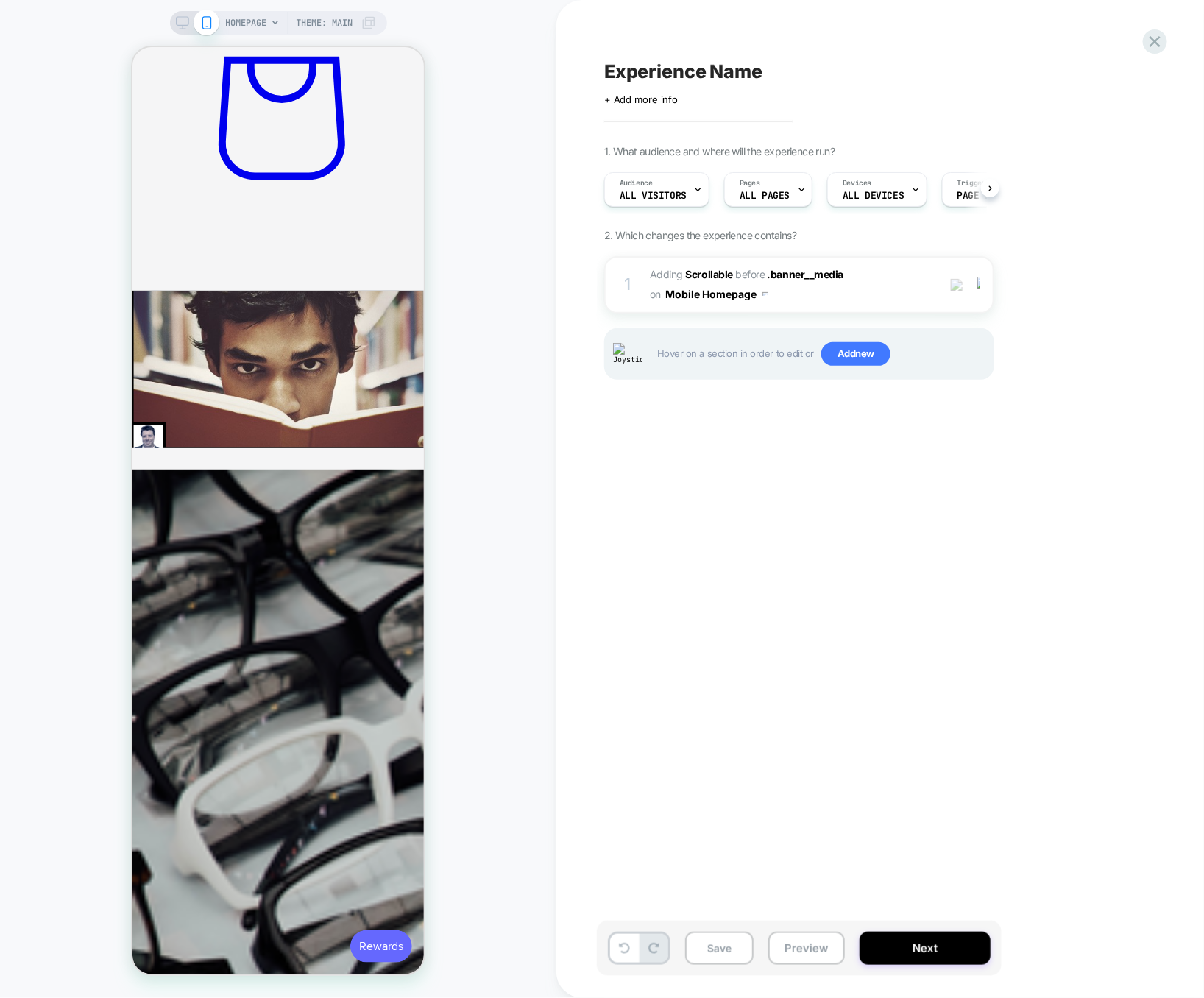
scroll to position [0, 1]
click at [892, 290] on span "#_loomi_addon_1757346198597 Adding Scrollable BEFORE .banner__media .banner__me…" at bounding box center [790, 285] width 280 height 40
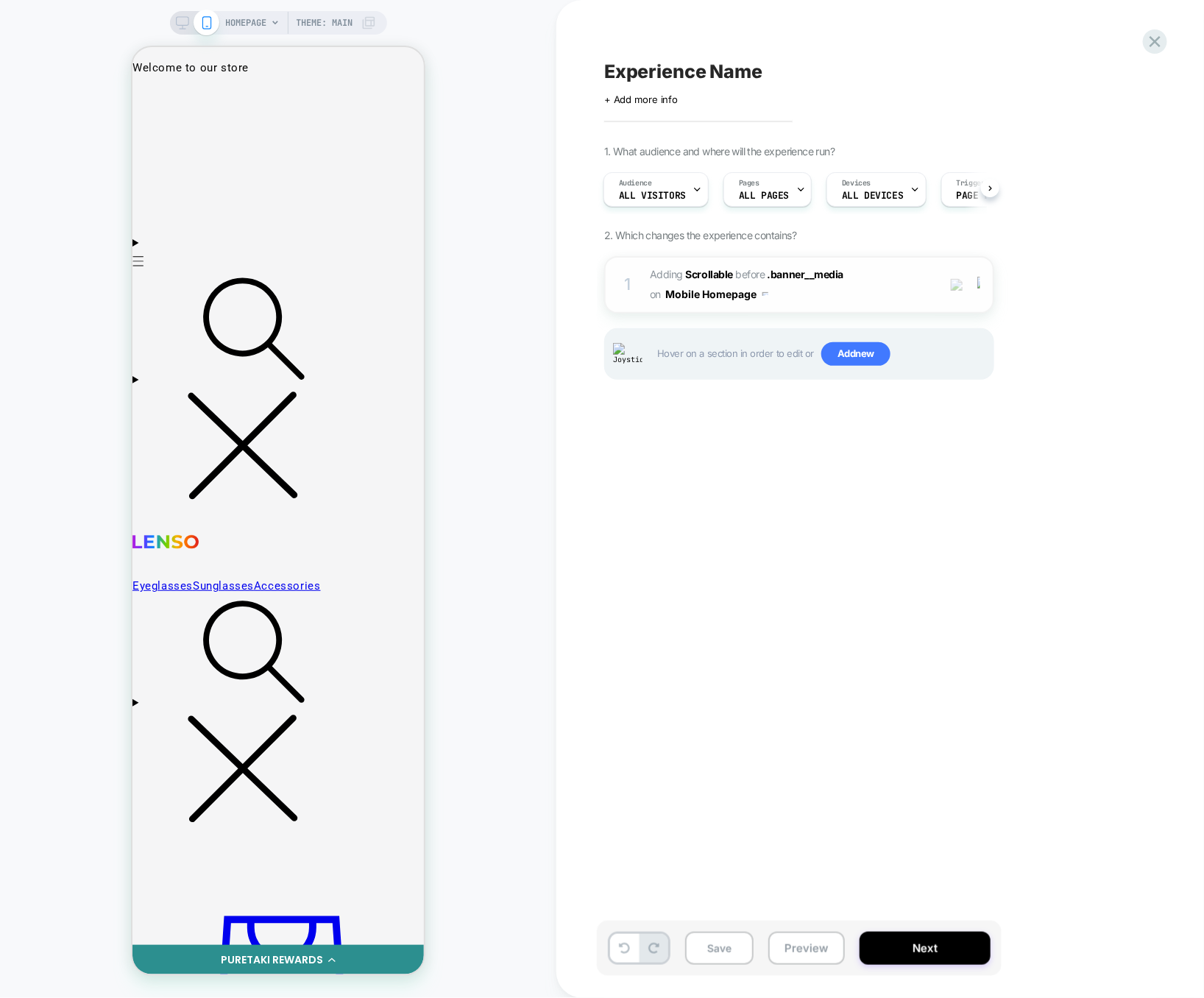
scroll to position [0, 0]
click at [877, 302] on span "#_loomi_addon_1757346198597 Adding Scrollable BEFORE .banner__media .banner__me…" at bounding box center [790, 285] width 280 height 40
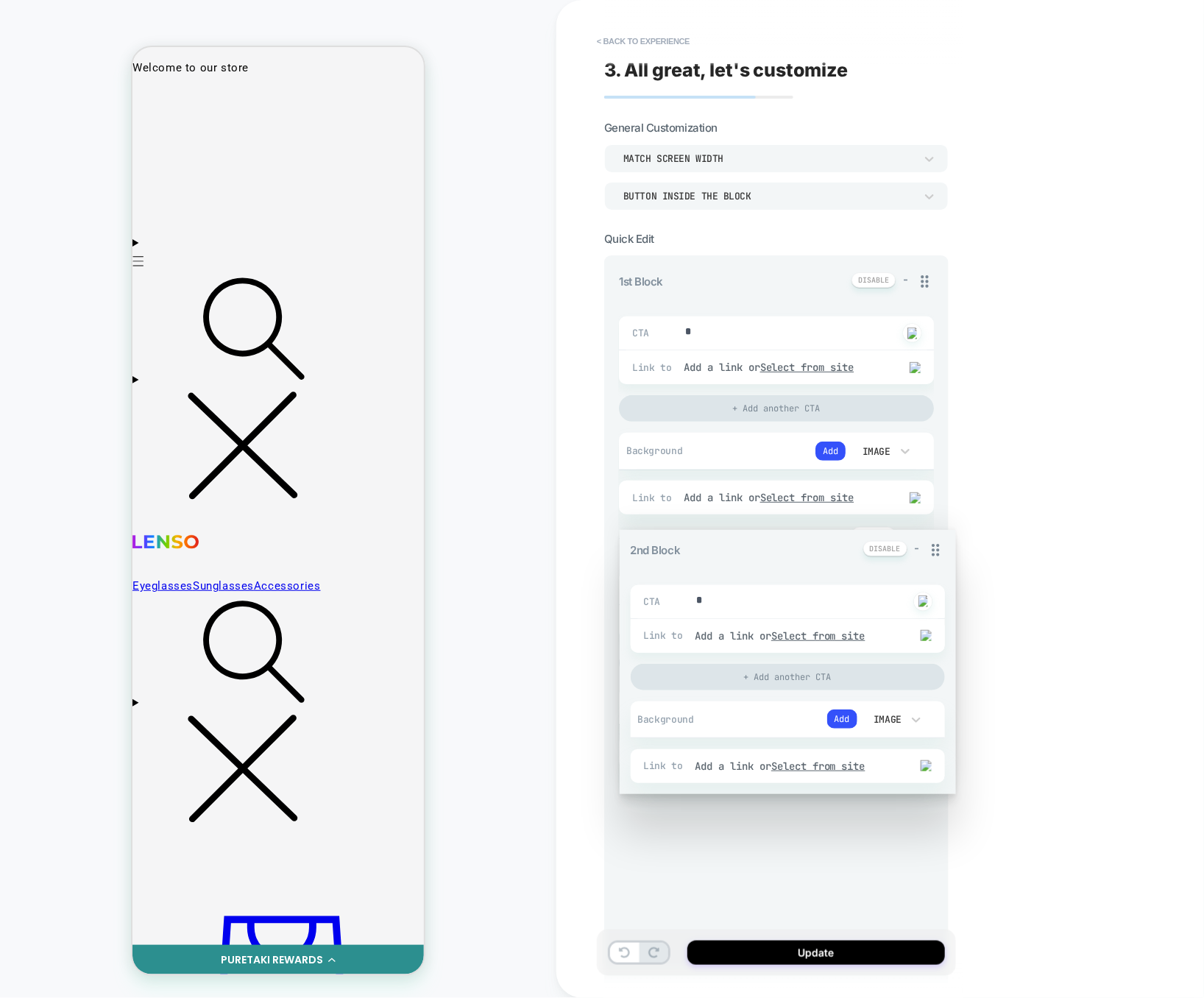
drag, startPoint x: 924, startPoint y: 540, endPoint x: 911, endPoint y: 707, distance: 167.5
click at [911, 707] on div "1st Block - CTA * Click to change to alternative text Link to Add a link or Sel…" at bounding box center [776, 988] width 315 height 1432
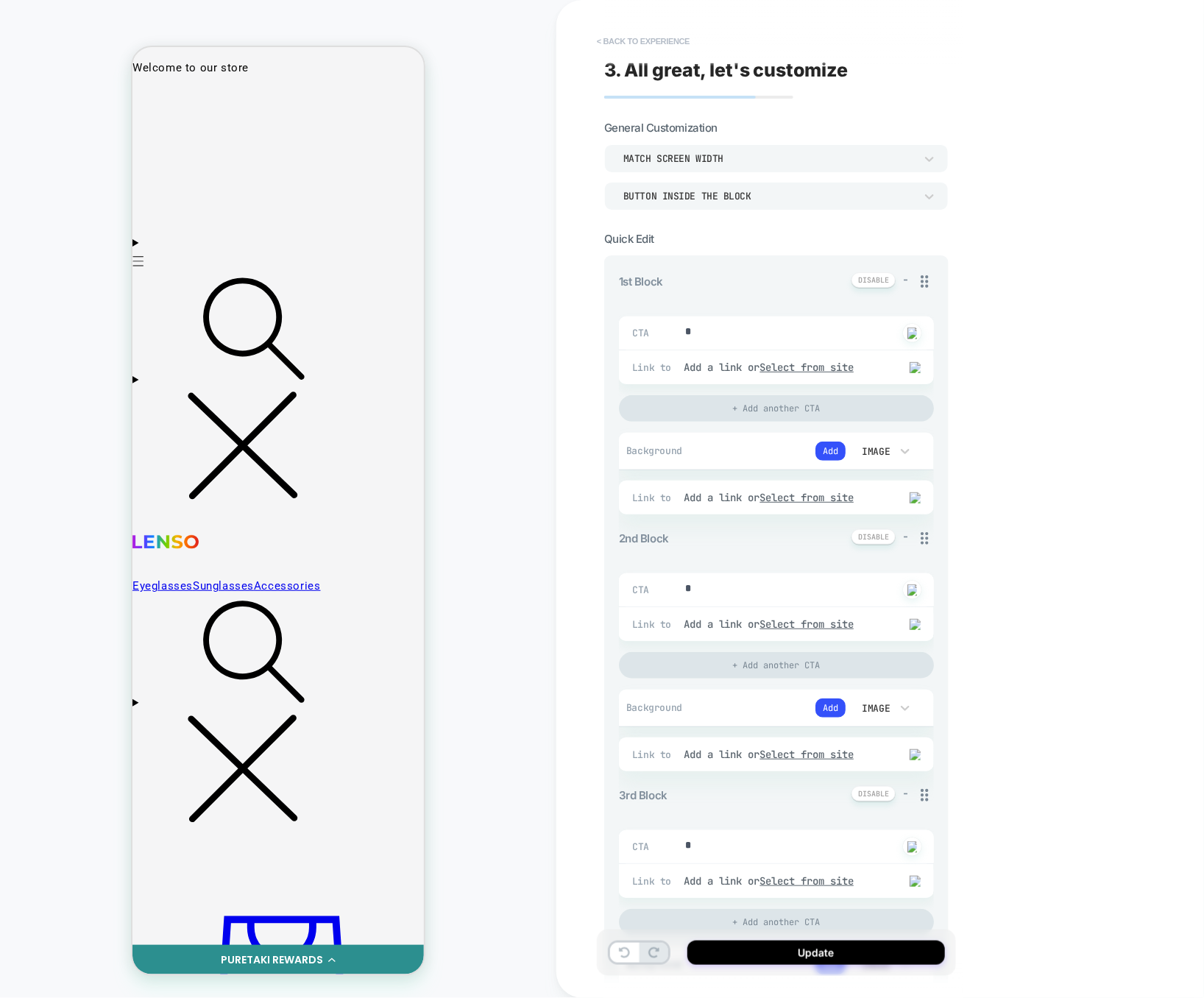
click at [639, 34] on button "< Back to experience" at bounding box center [642, 41] width 107 height 23
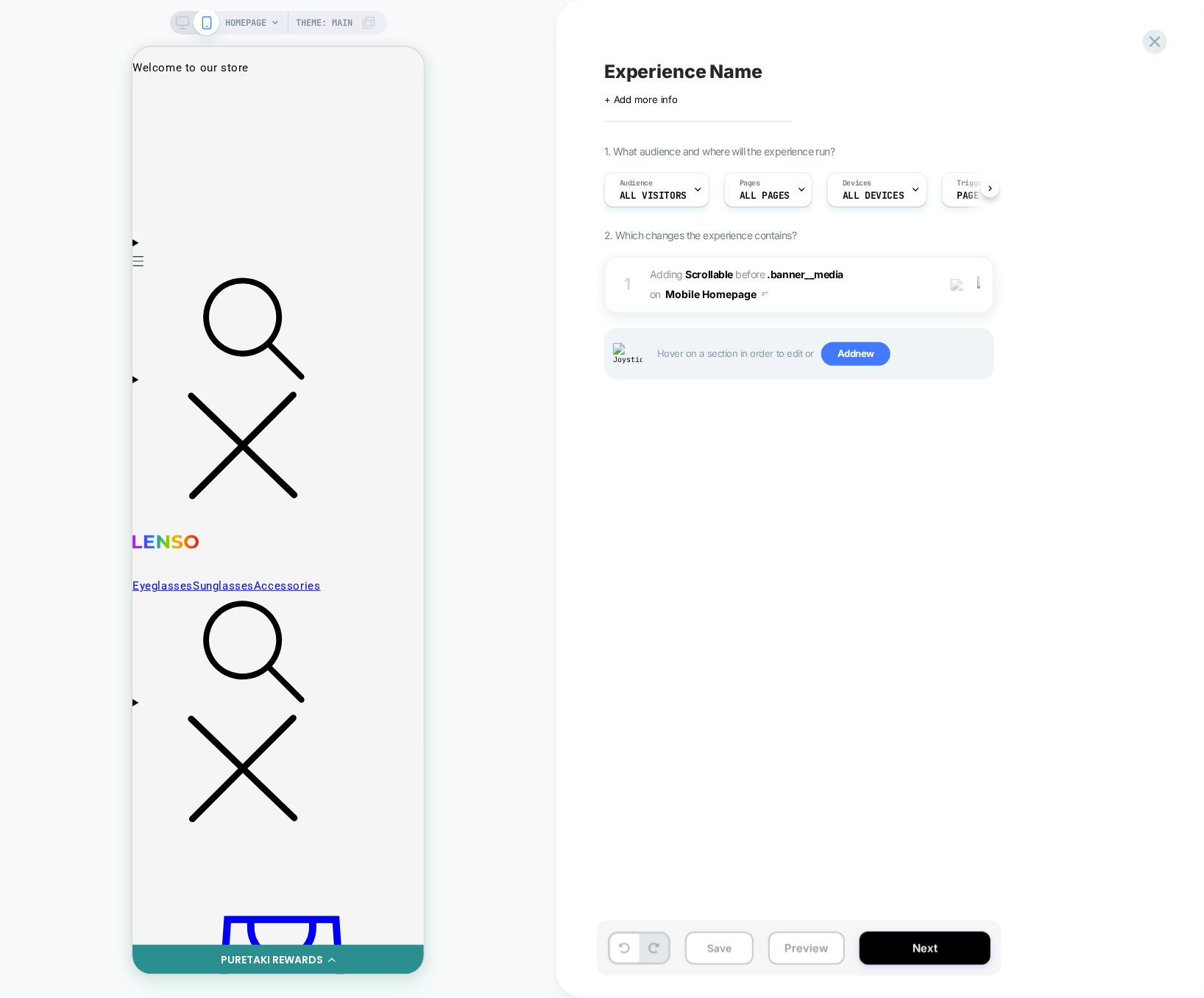
scroll to position [0, 1]
click at [892, 273] on span "#_loomi_addon_1757346198597 Adding Scrollable BEFORE .banner__media .banner__me…" at bounding box center [790, 285] width 280 height 40
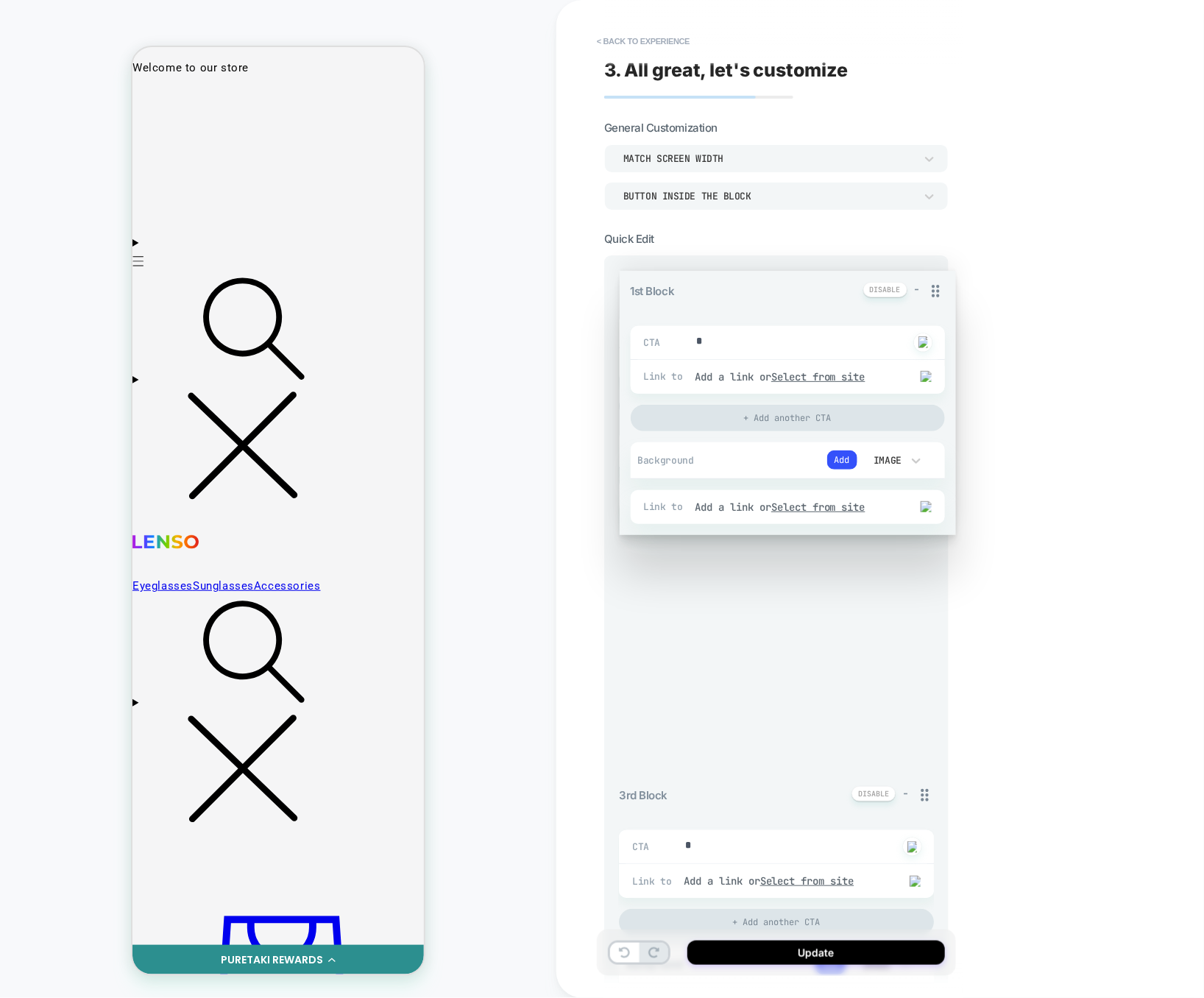
drag, startPoint x: 931, startPoint y: 275, endPoint x: 931, endPoint y: 462, distance: 187.0
click at [931, 464] on div "1st Block - CTA * Click to change to alternative text Link to Add a link or Sel…" at bounding box center [776, 988] width 315 height 1432
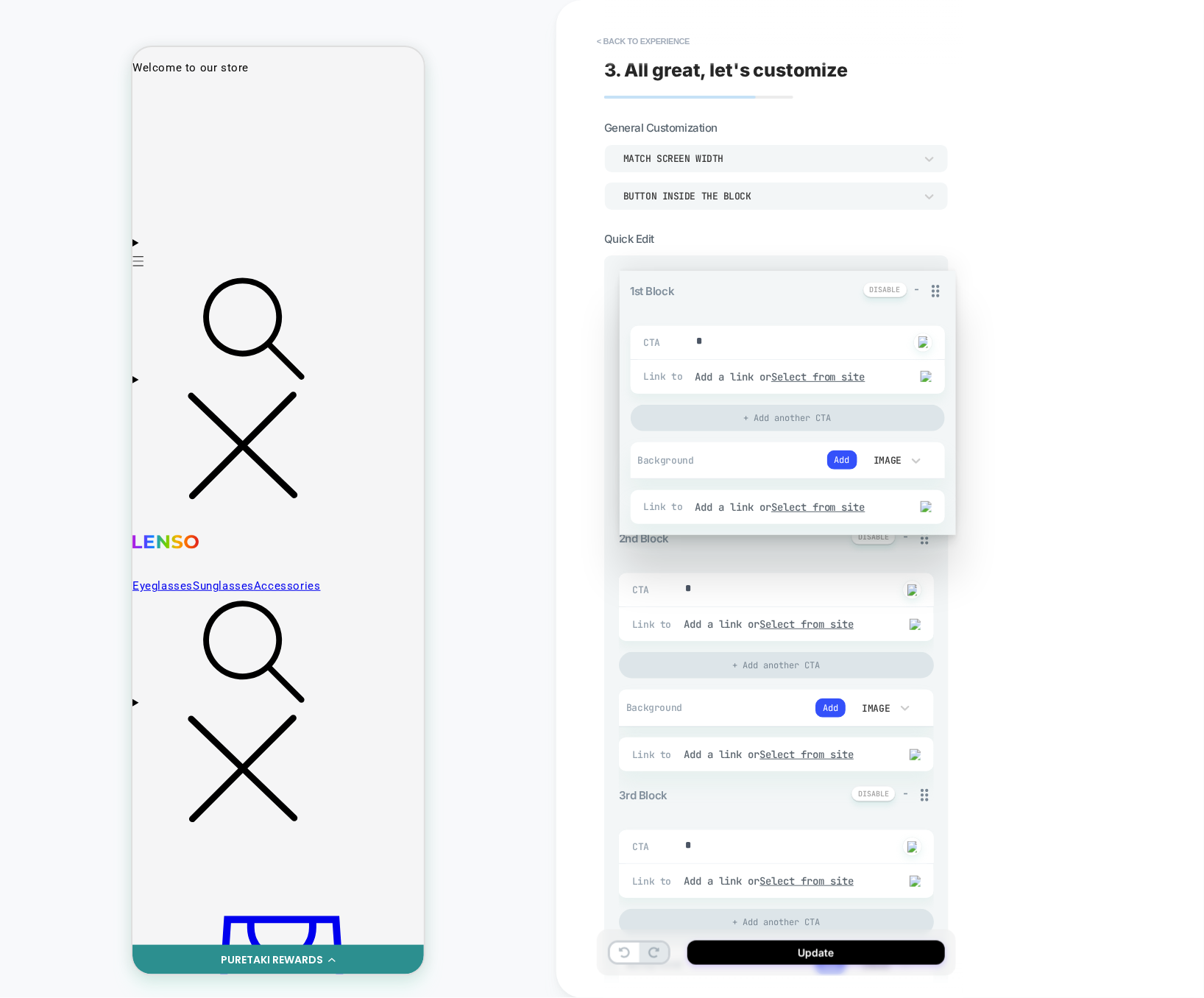
type textarea "*"
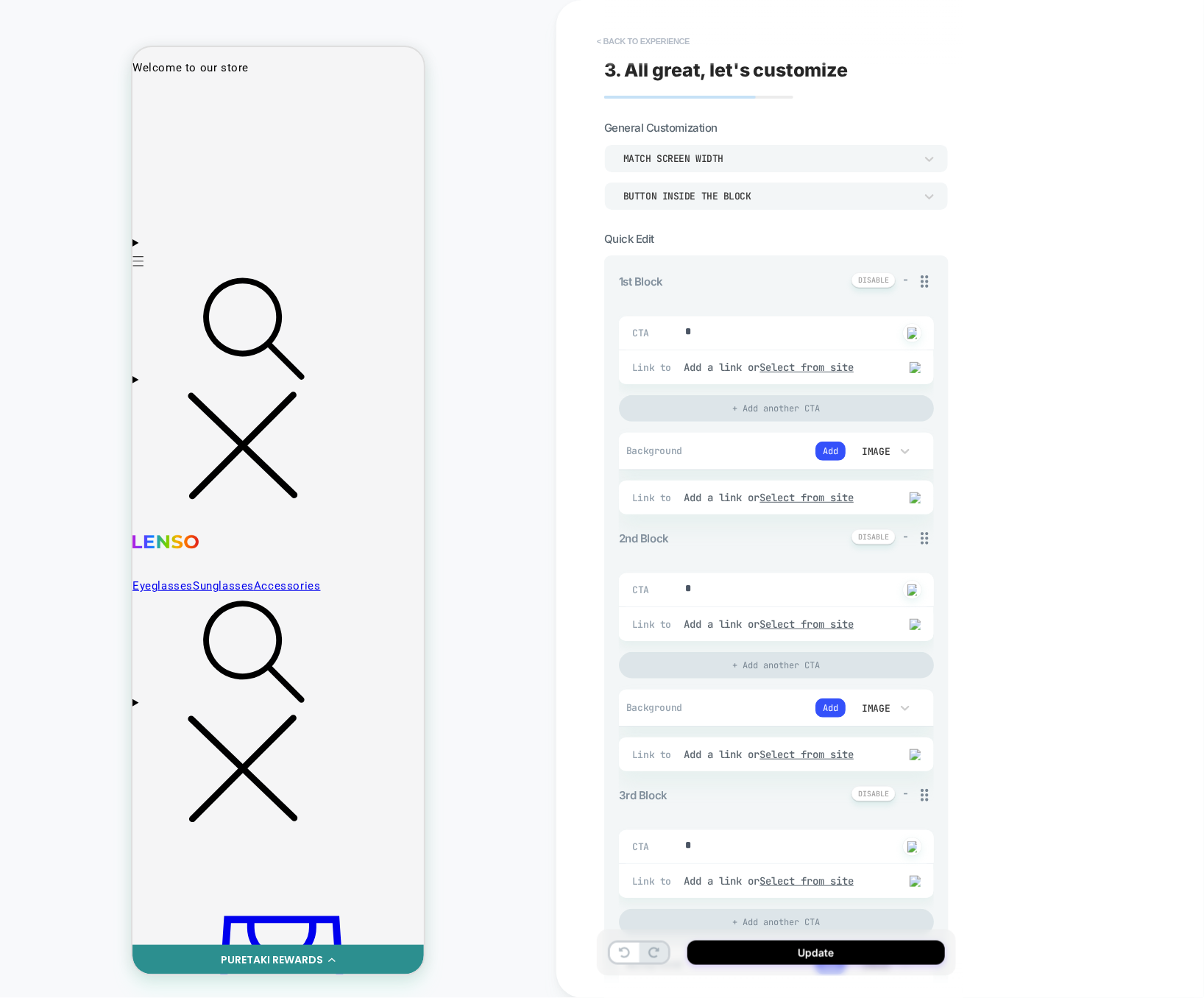
click at [656, 41] on button "< Back to experience" at bounding box center [642, 41] width 107 height 23
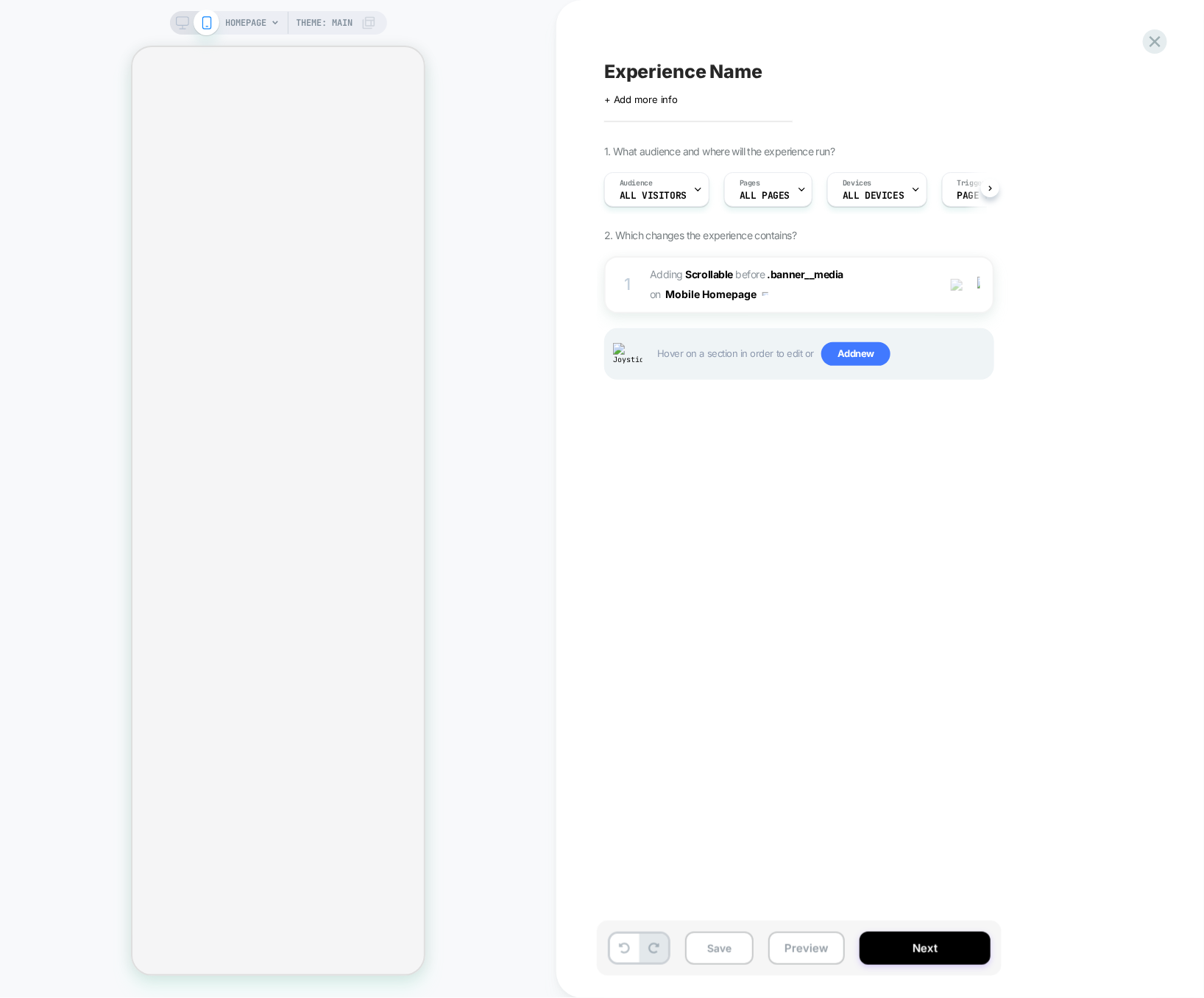
scroll to position [0, 1]
click at [850, 301] on span "#_loomi_addon_1757346198597 Adding Scrollable BEFORE .banner__media .banner__me…" at bounding box center [790, 285] width 280 height 40
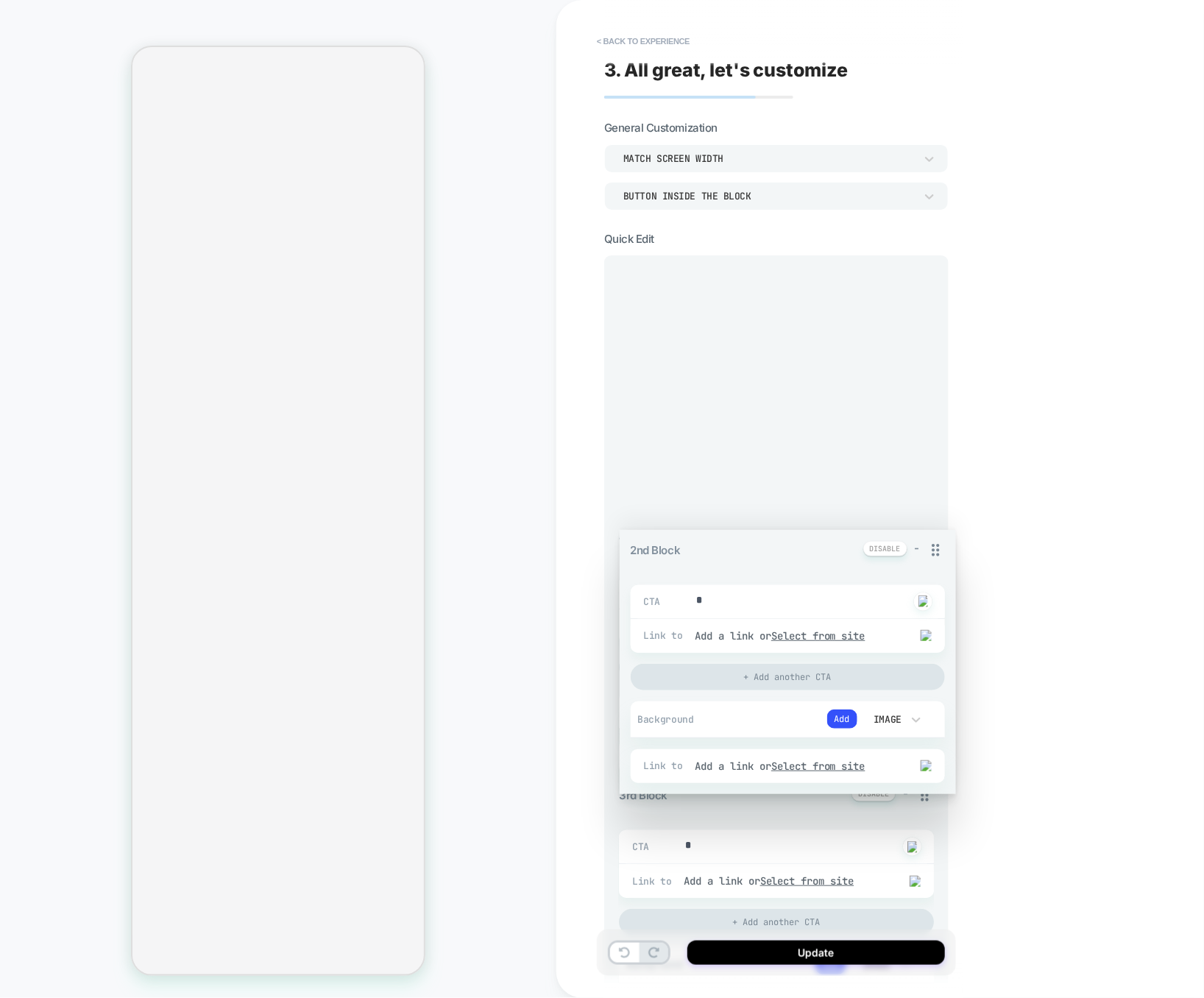
drag, startPoint x: 930, startPoint y: 491, endPoint x: 940, endPoint y: 290, distance: 201.2
click at [934, 290] on div "1st Block - CTA * Click to change to alternative text Link to Add a link or Sel…" at bounding box center [776, 988] width 315 height 1432
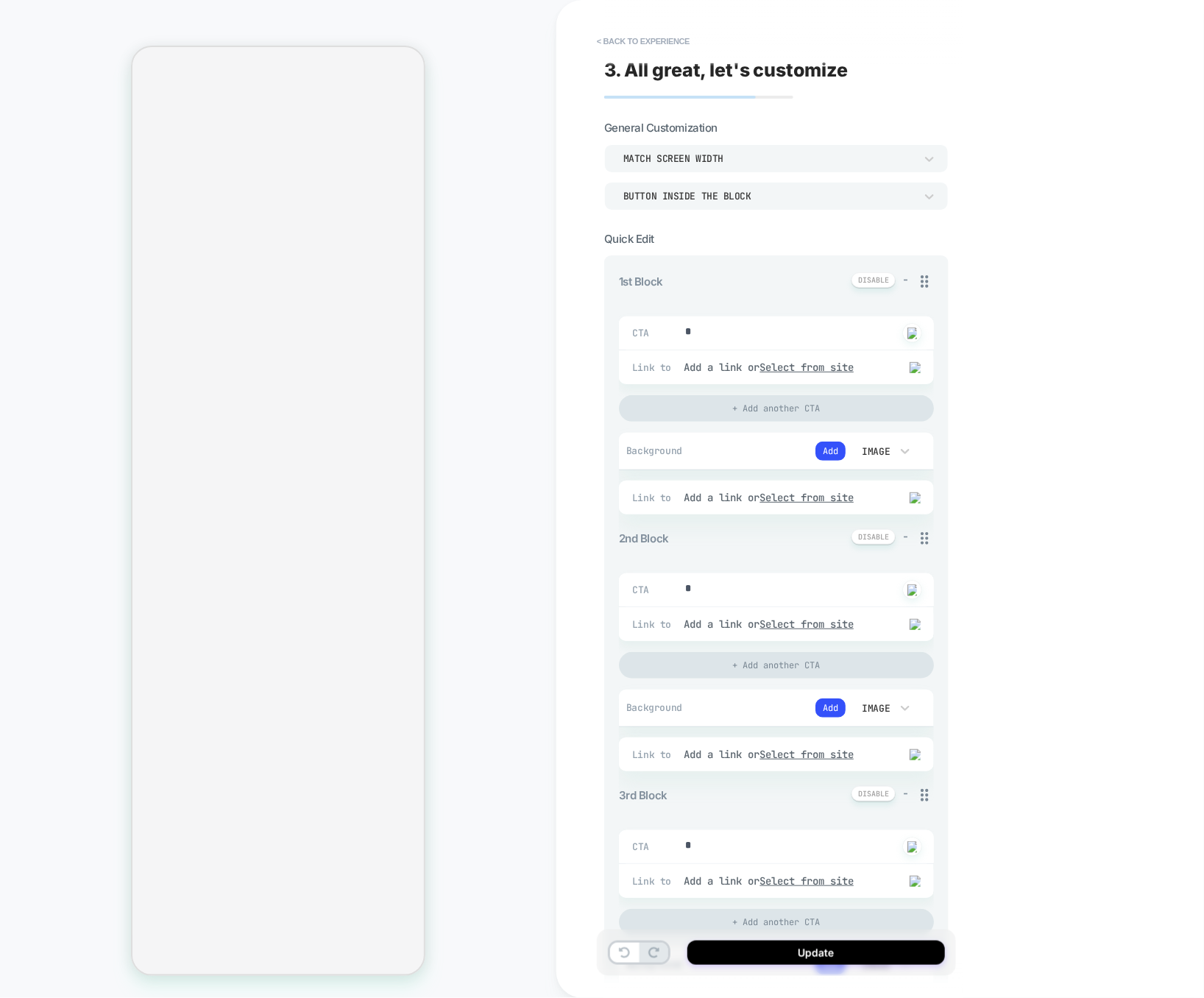
type textarea "*"
